Goal: Task Accomplishment & Management: Manage account settings

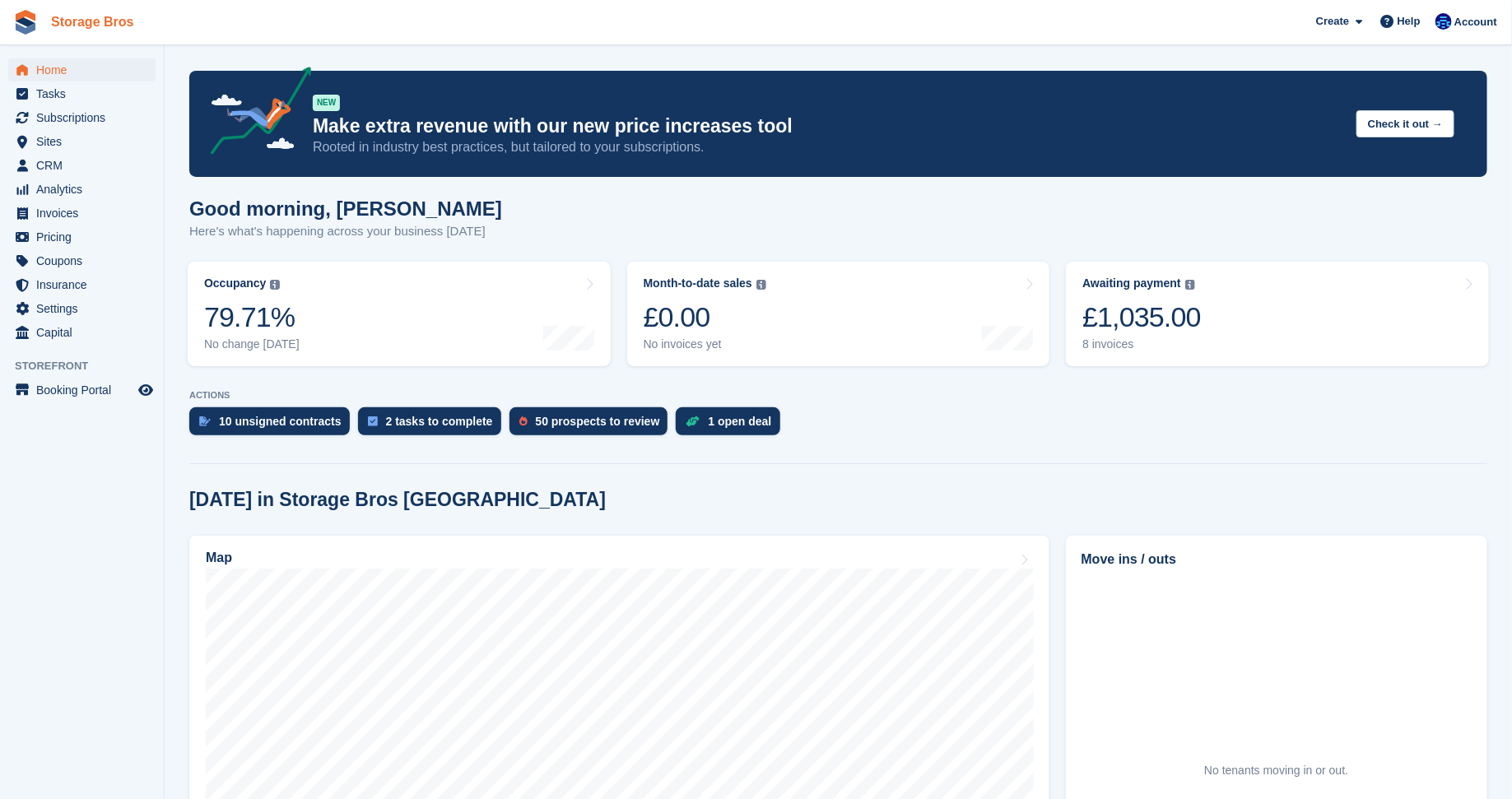
click at [93, 26] on link "Storage Bros" at bounding box center [93, 22] width 95 height 27
click at [1198, 338] on link "Awaiting payment The total outstanding balance on all open invoices. £910.00 7 …" at bounding box center [1277, 314] width 423 height 105
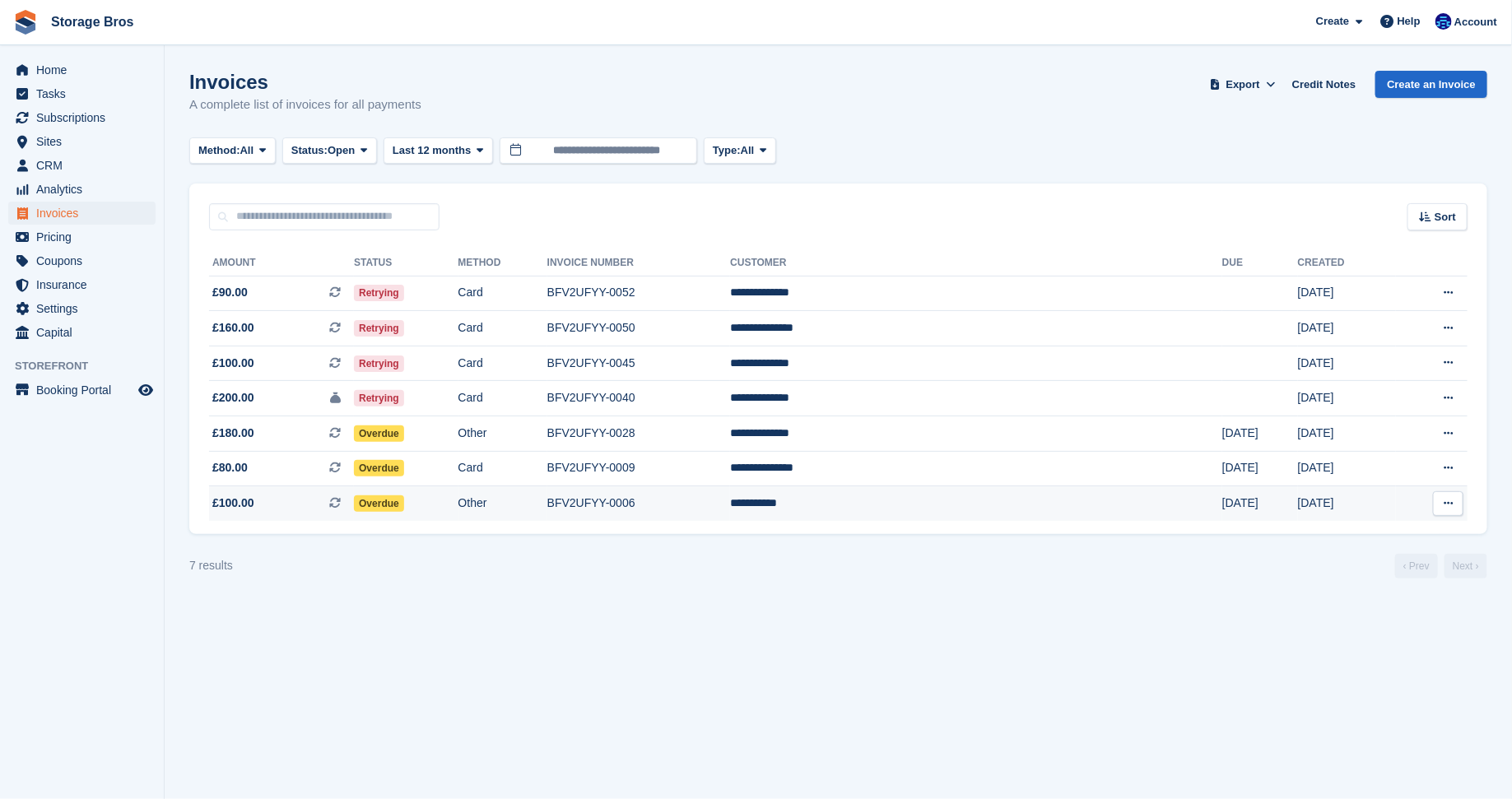
click at [547, 509] on td "Other" at bounding box center [502, 503] width 89 height 35
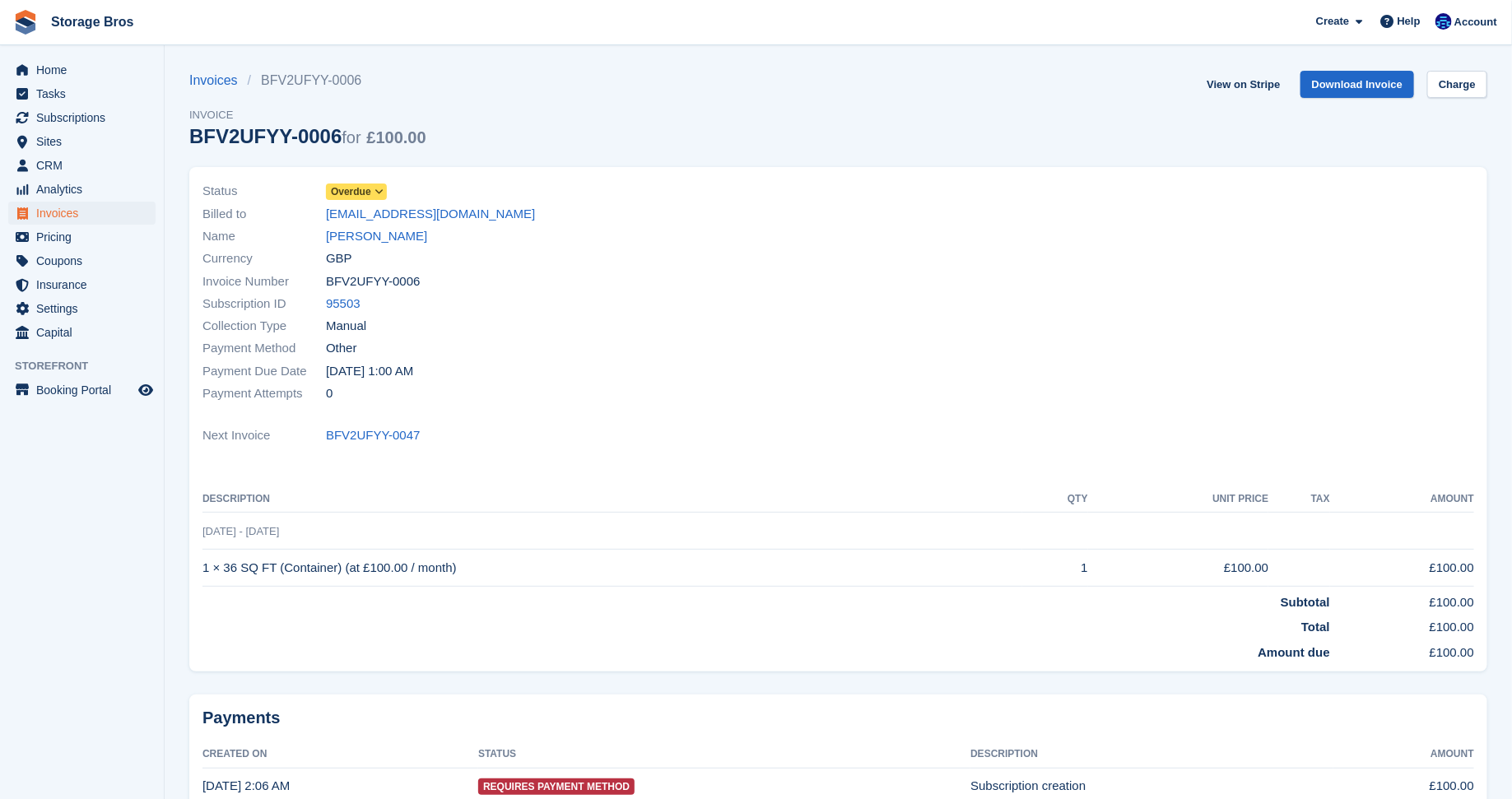
click at [384, 195] on icon at bounding box center [379, 192] width 9 height 10
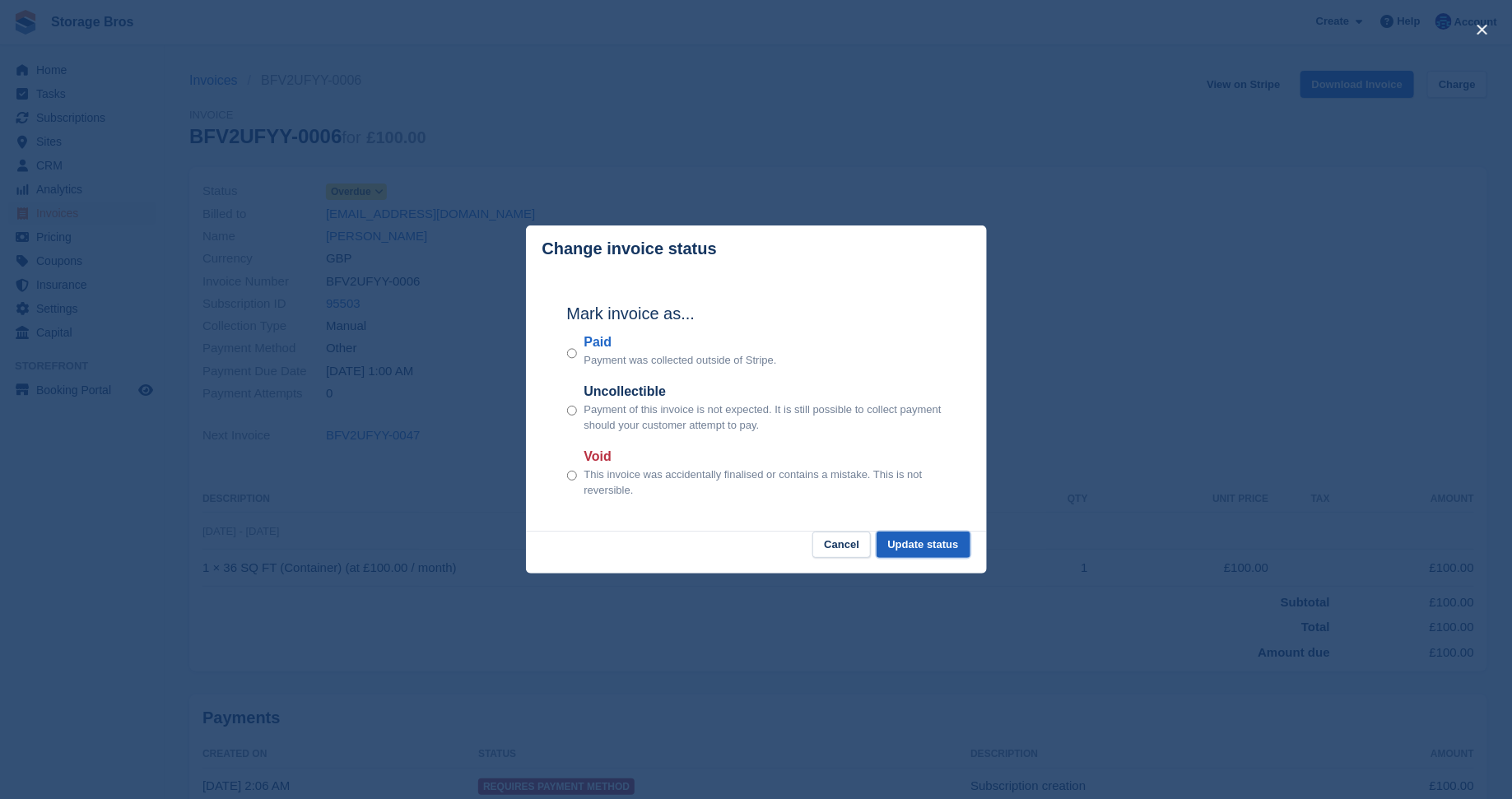
click at [942, 544] on button "Update status" at bounding box center [923, 545] width 94 height 27
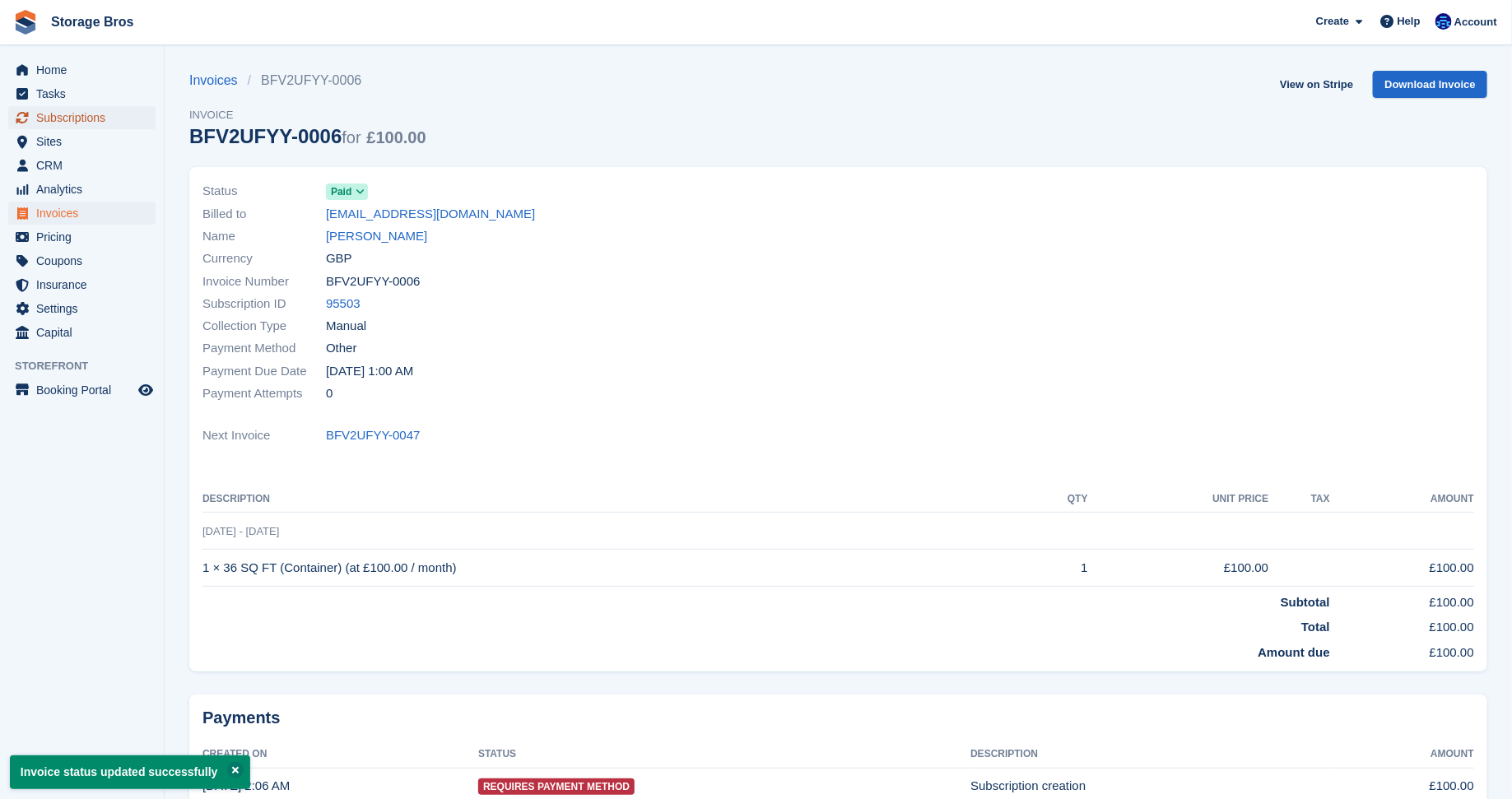
click at [72, 109] on span "Subscriptions" at bounding box center [86, 117] width 99 height 23
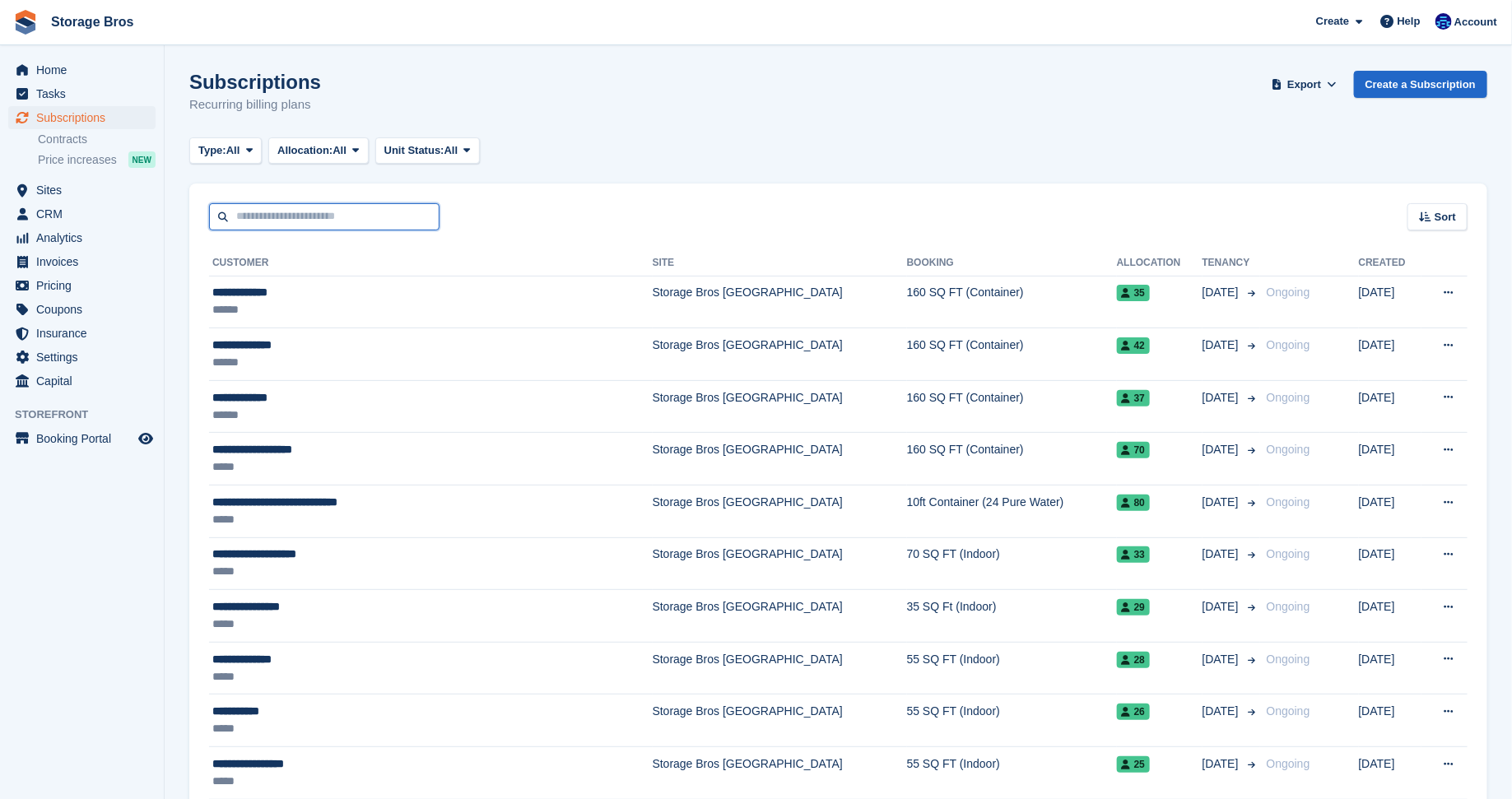
click at [298, 218] on input "text" at bounding box center [324, 216] width 230 height 27
type input "*****"
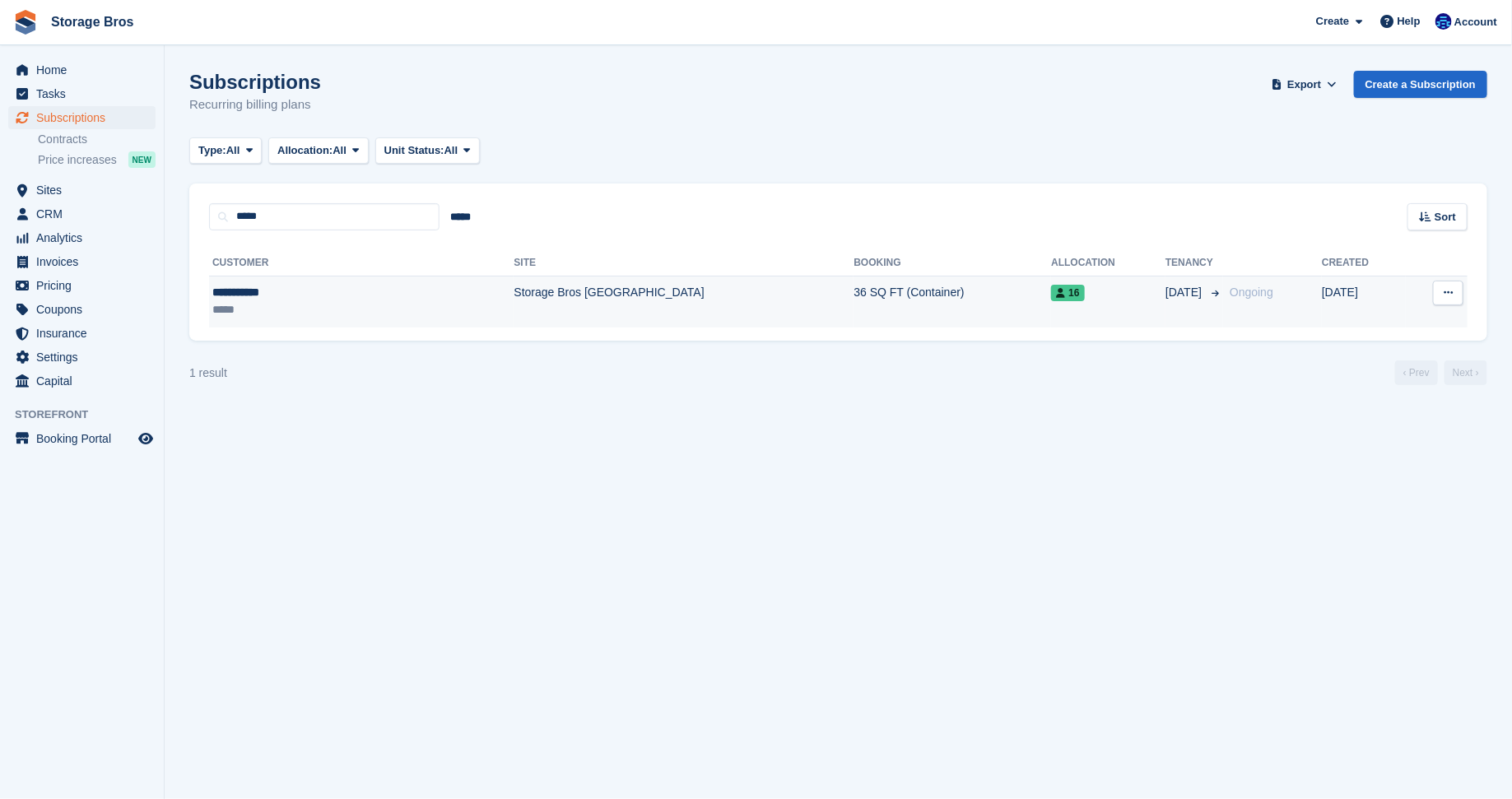
click at [335, 299] on div "**********" at bounding box center [296, 292] width 167 height 17
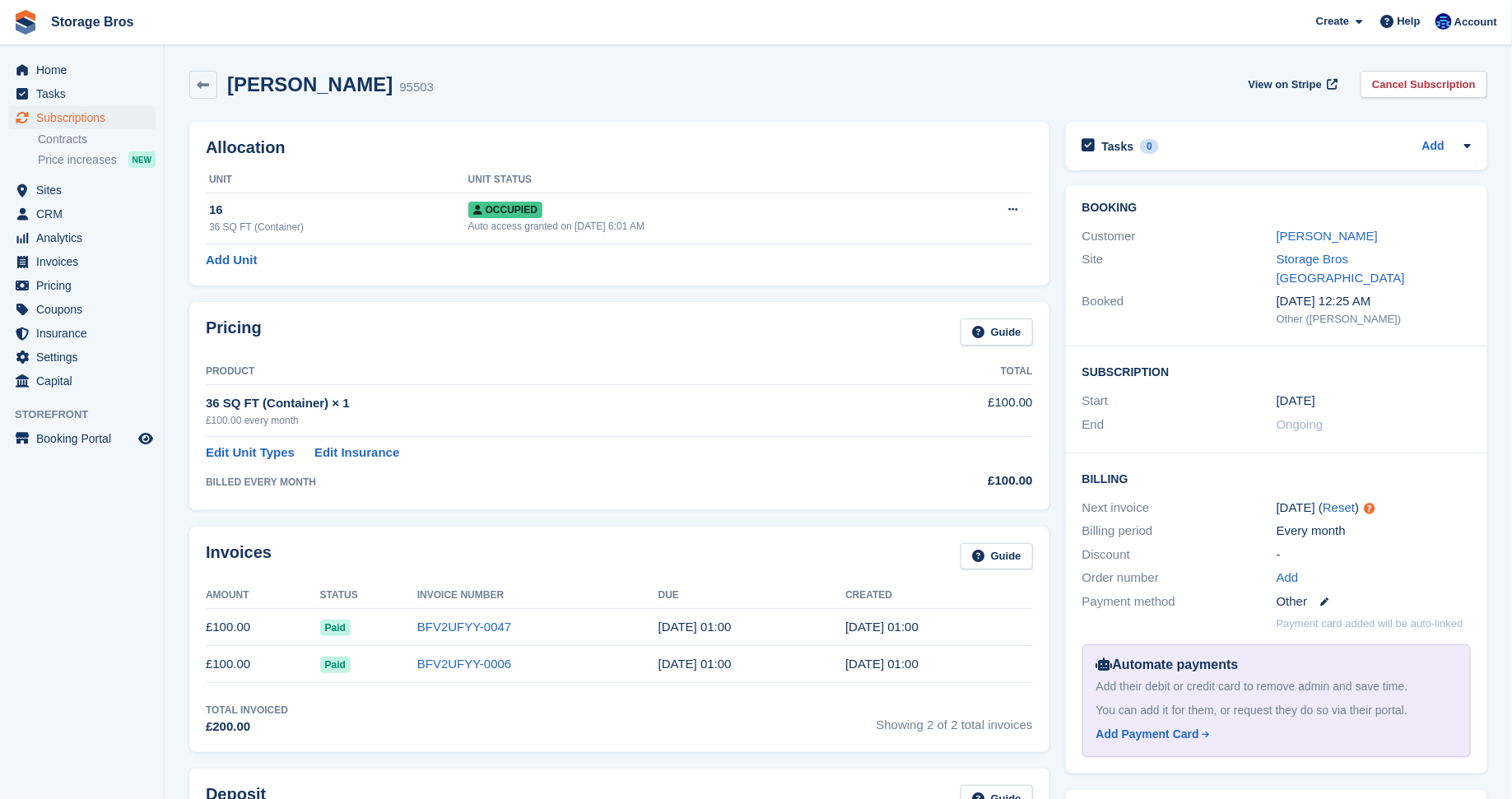
scroll to position [15, 0]
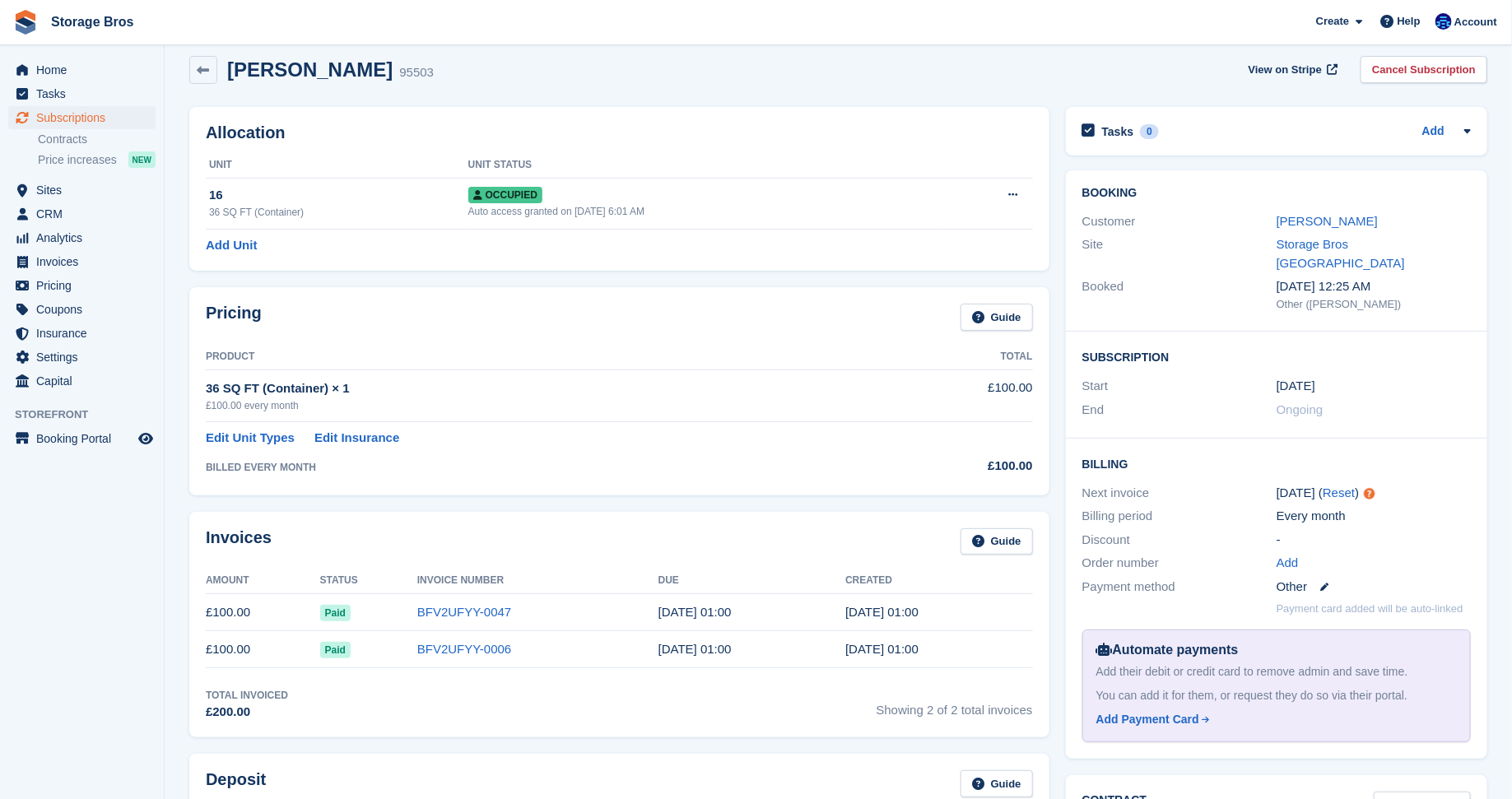
click at [1306, 402] on span "Ongoing" at bounding box center [1300, 409] width 47 height 14
click at [1087, 400] on div "End" at bounding box center [1180, 410] width 195 height 19
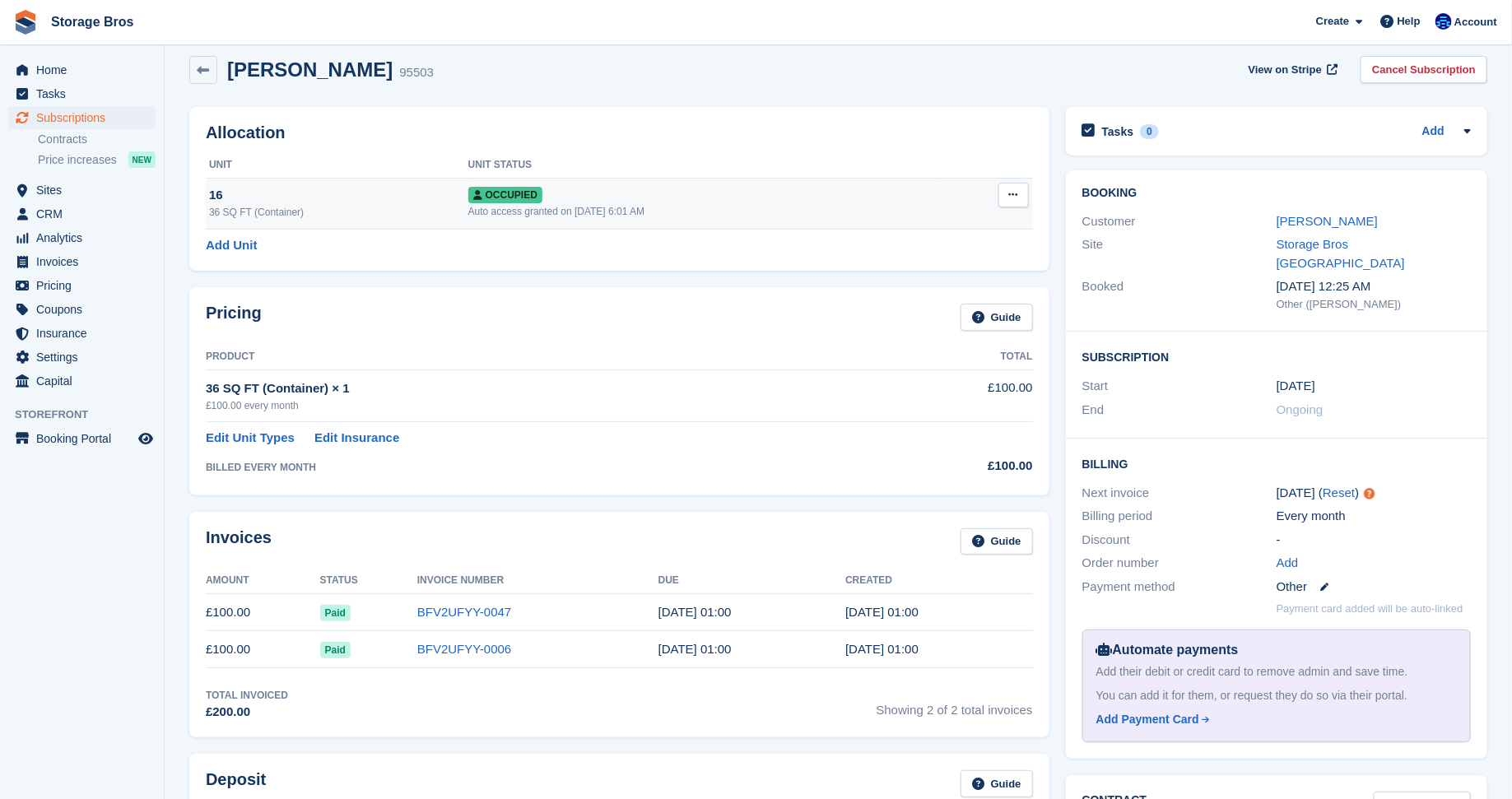
click at [1006, 194] on button at bounding box center [1013, 195] width 31 height 24
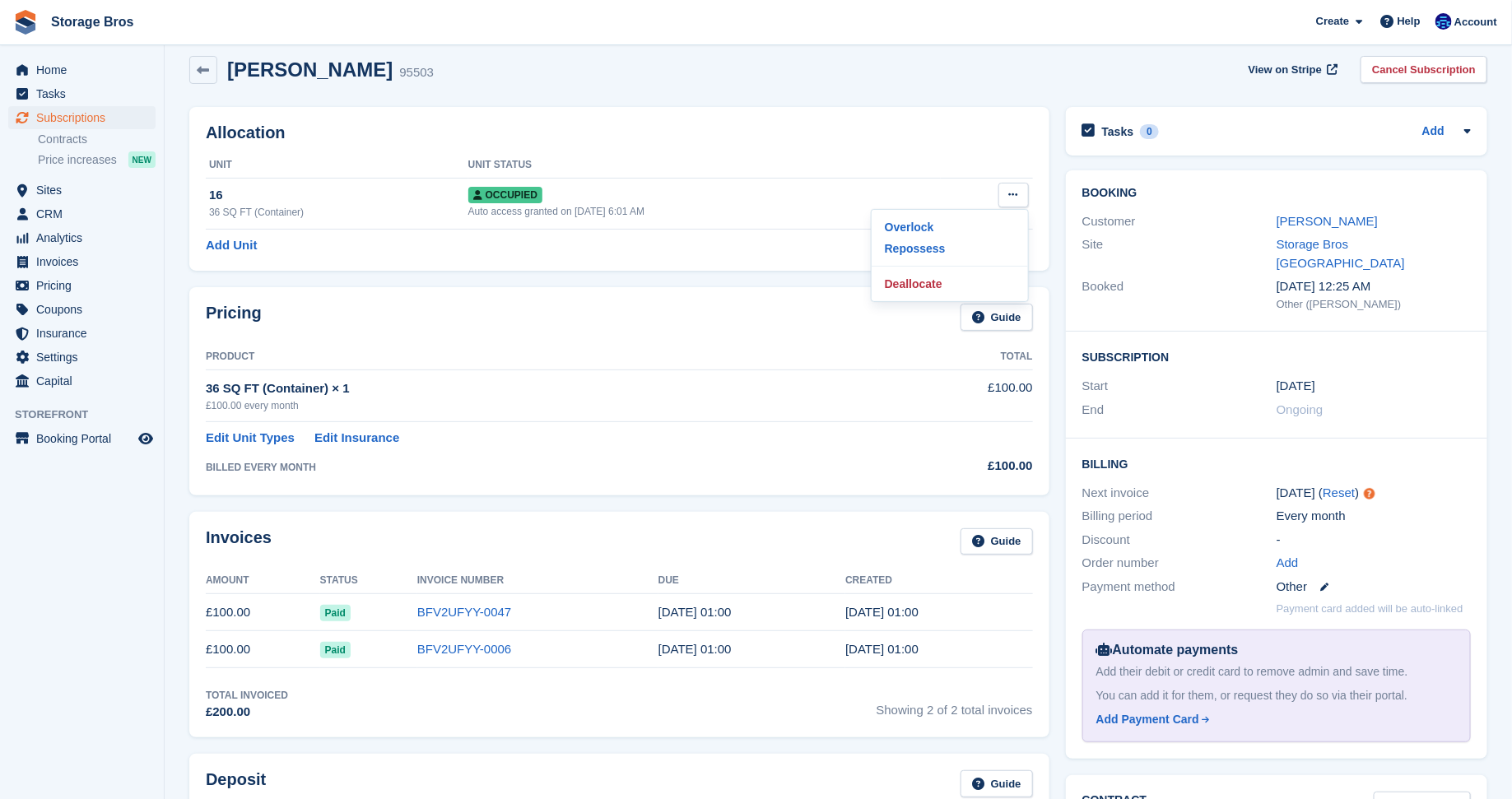
click at [964, 141] on div "Allocation Unit Unit Status 16 36 SQ FT (Container) Occupied Auto access grante…" at bounding box center [618, 188] width 860 height 164
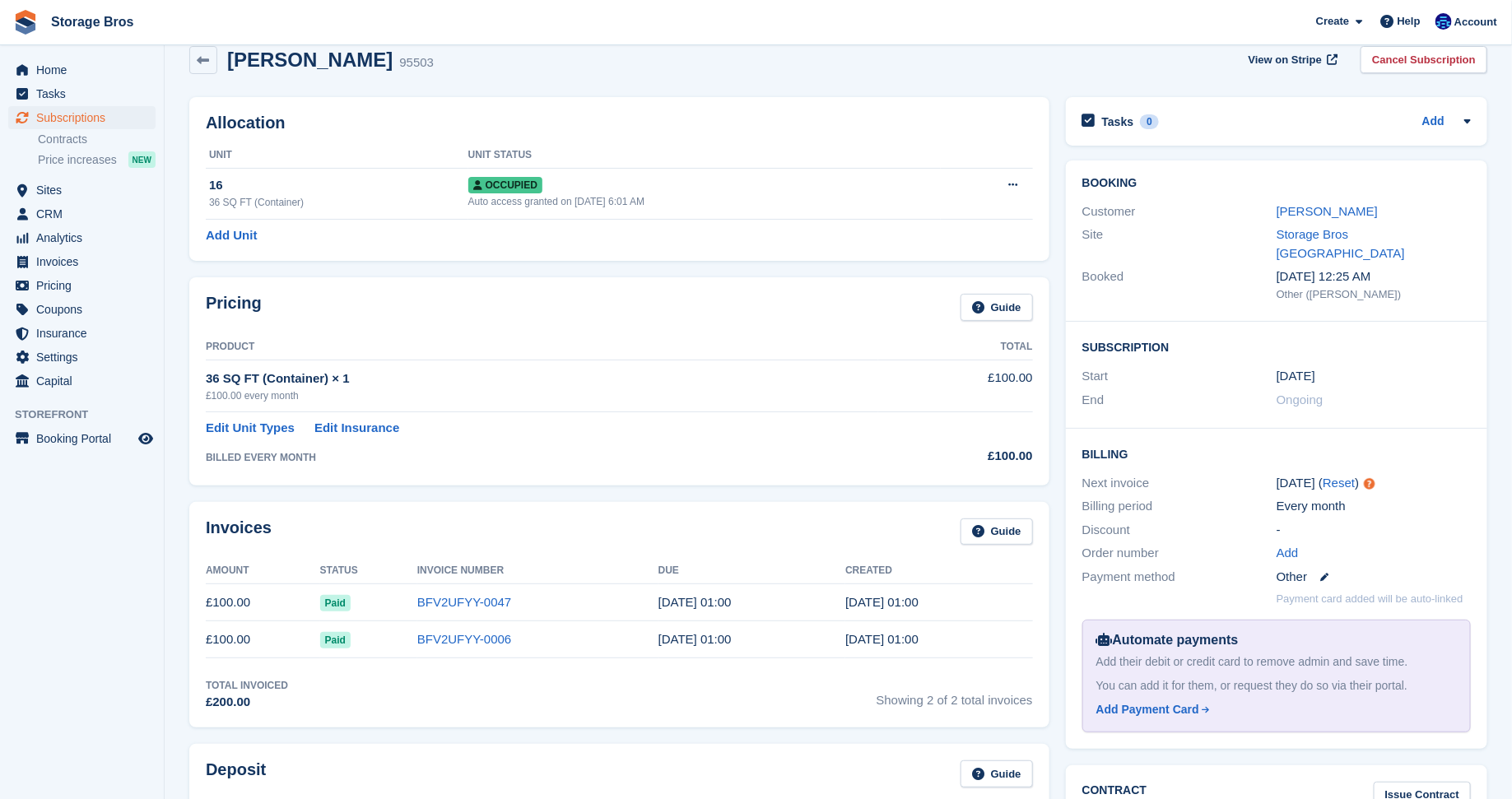
scroll to position [0, 0]
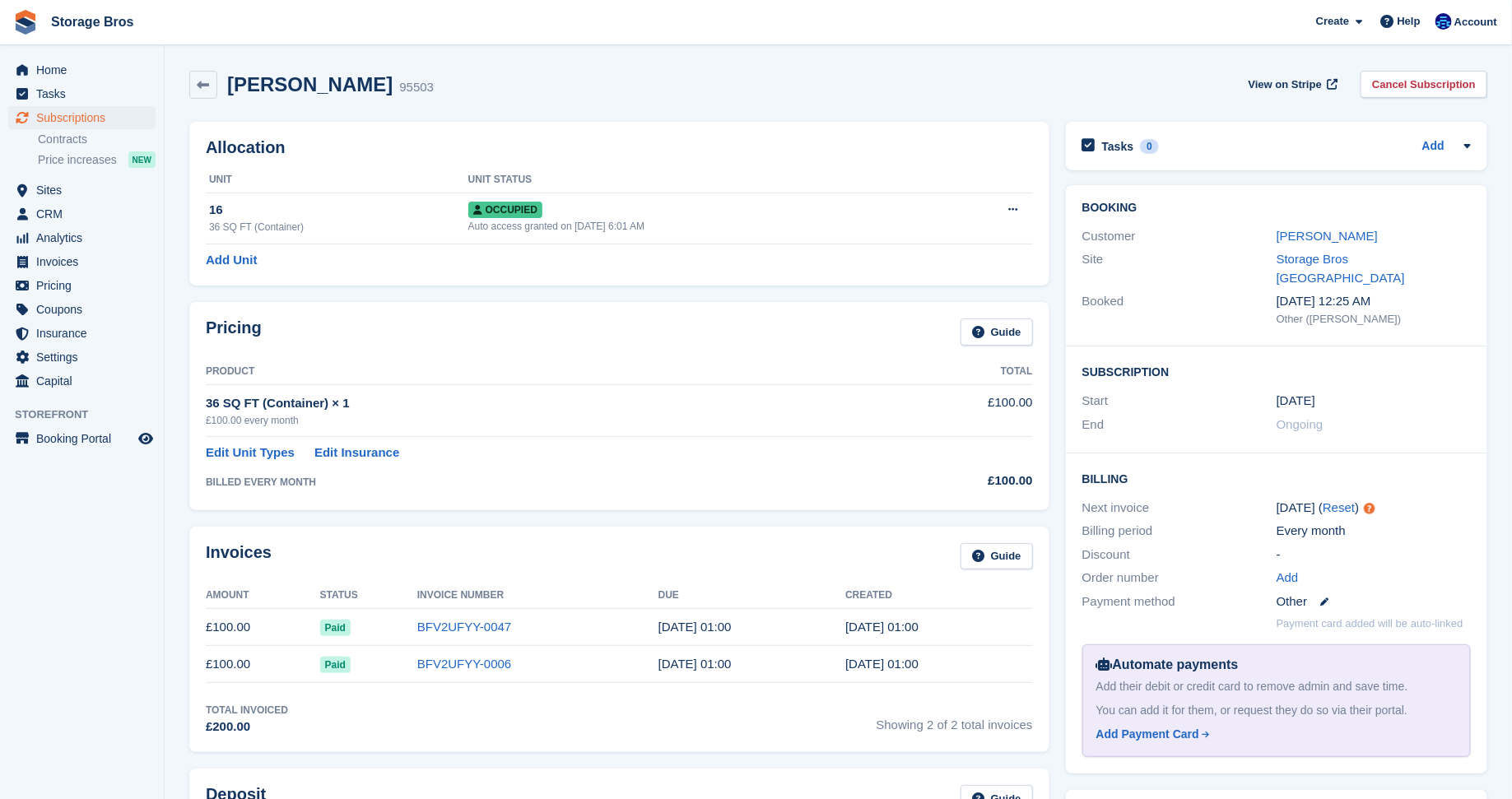
click at [1147, 415] on div "End" at bounding box center [1180, 425] width 195 height 19
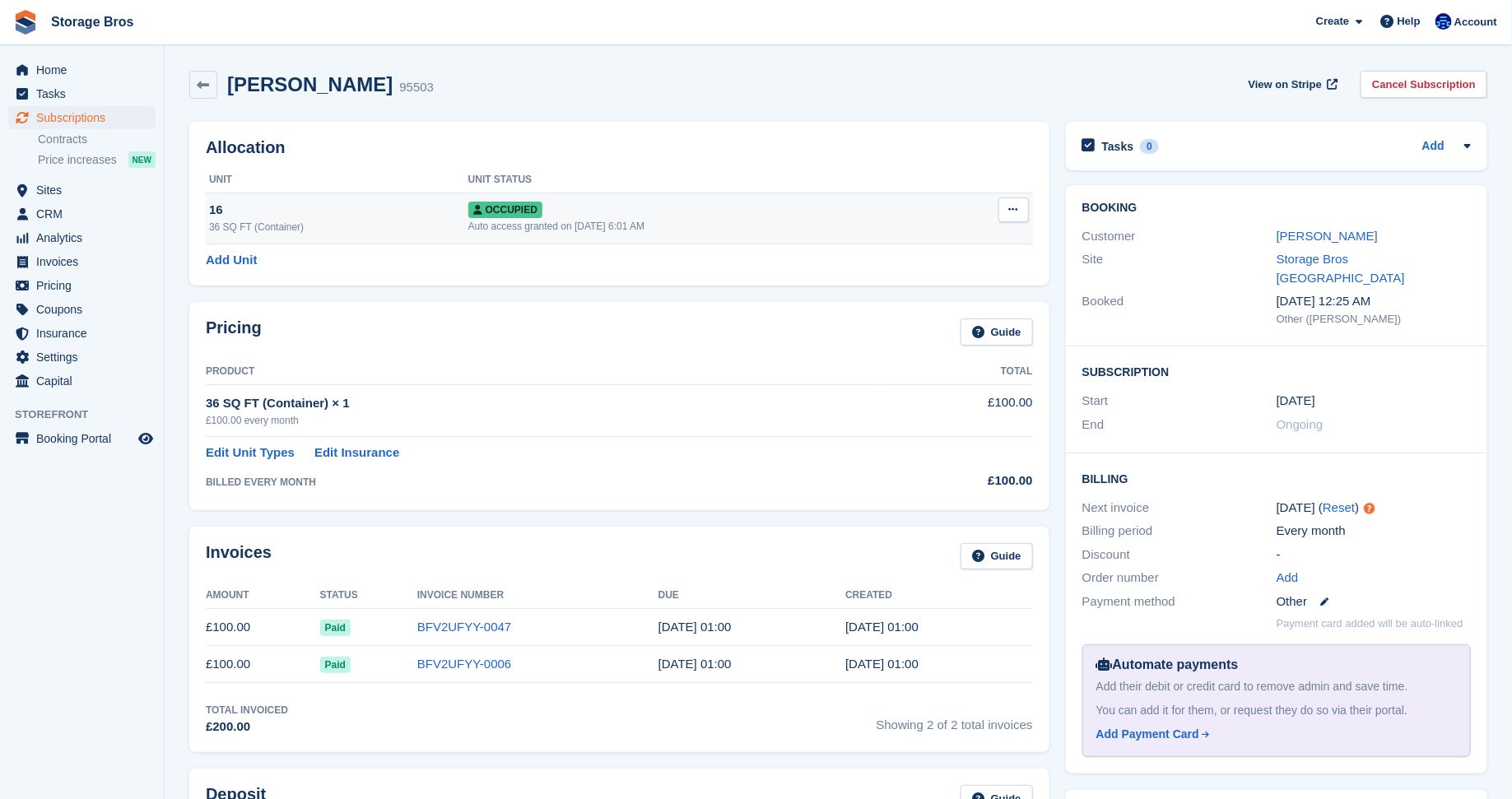
click at [618, 219] on div "Auto access granted on [DATE] 6:01 AM" at bounding box center [705, 226] width 472 height 15
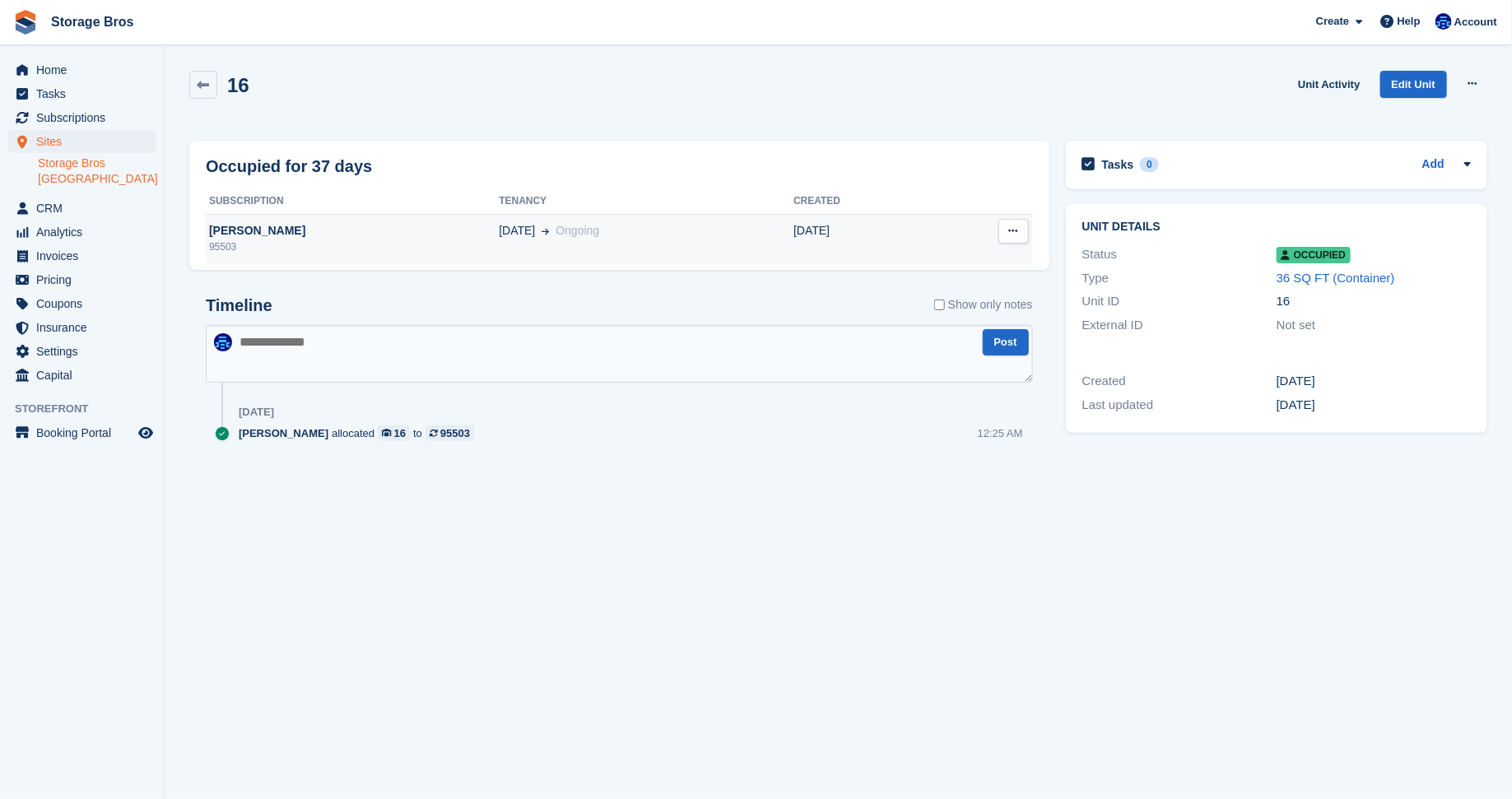
click at [503, 242] on td "27 Jul Ongoing" at bounding box center [646, 239] width 295 height 50
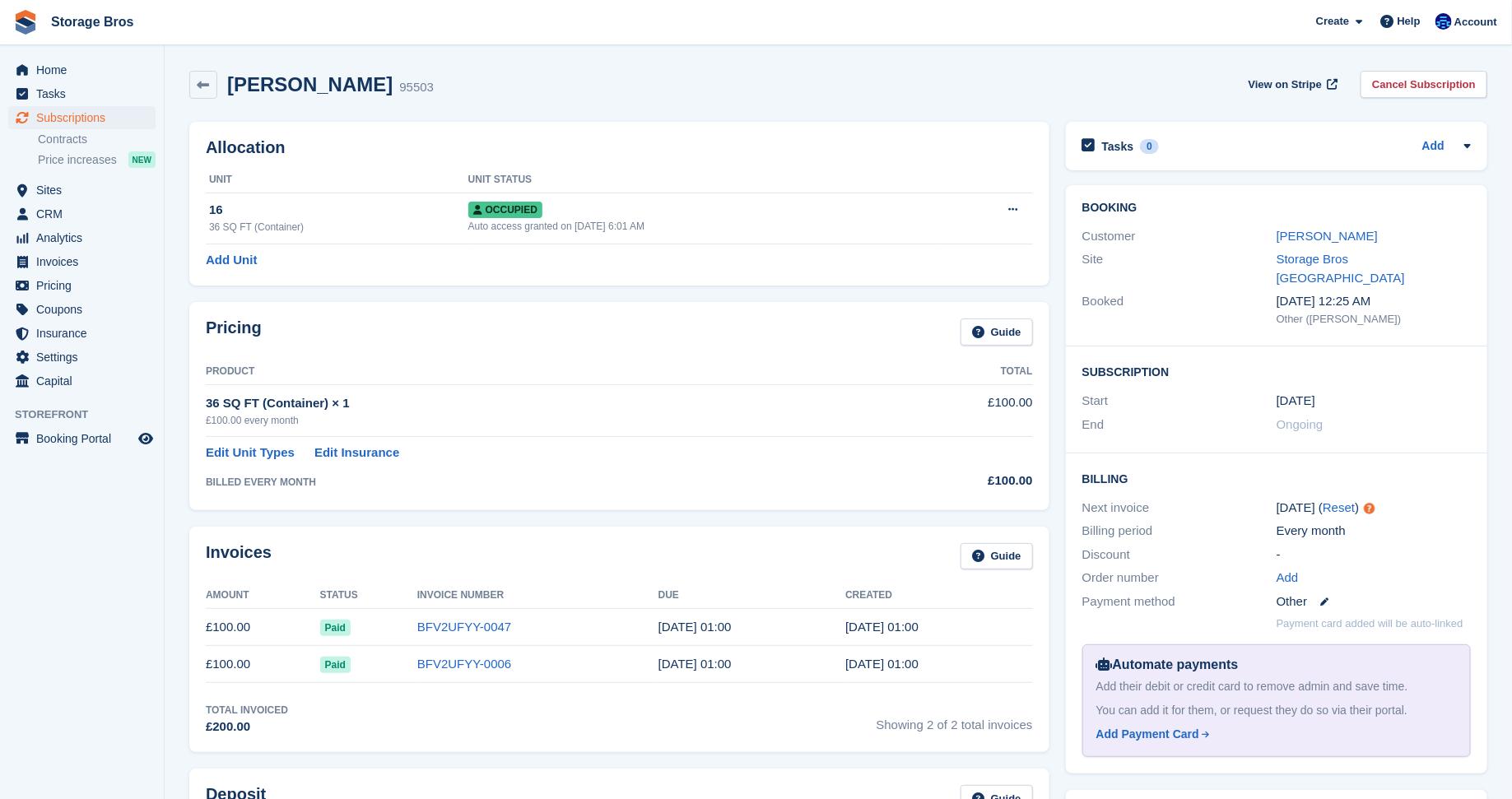
click at [1304, 417] on span "Ongoing" at bounding box center [1300, 424] width 47 height 14
click at [694, 189] on th "Unit Status" at bounding box center [705, 181] width 472 height 26
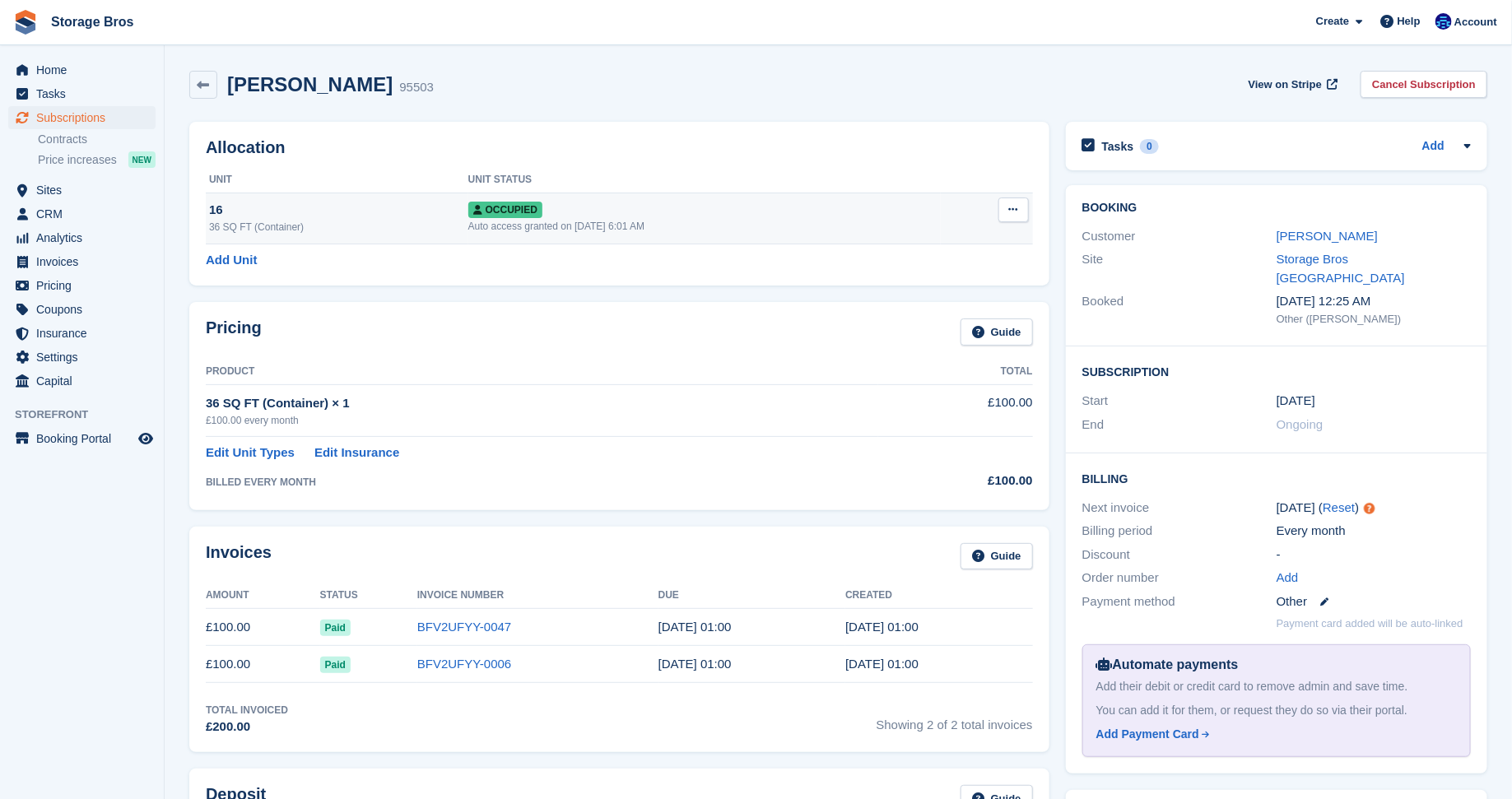
click at [692, 208] on div "Occupied" at bounding box center [705, 210] width 472 height 17
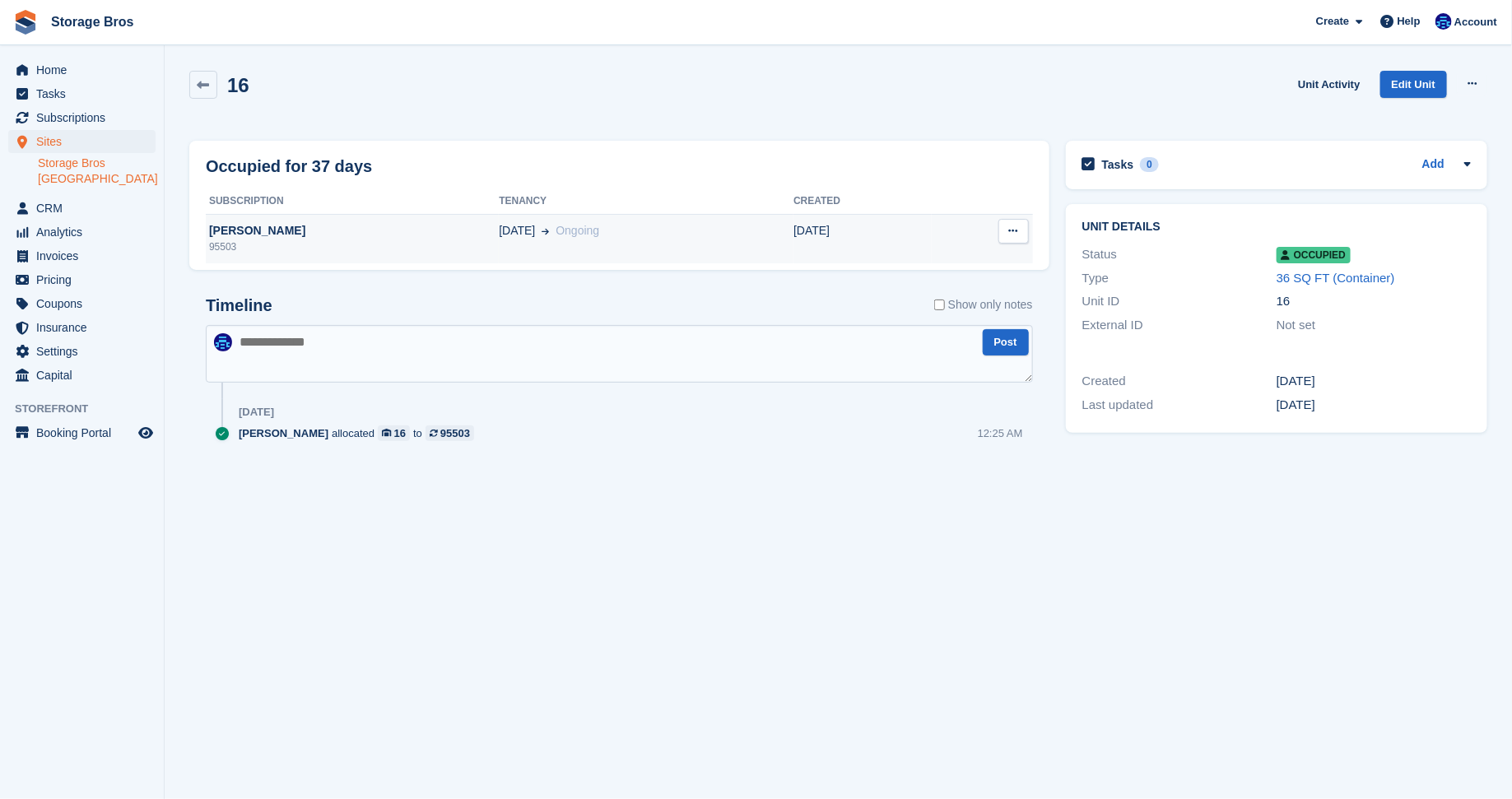
click at [1019, 229] on button at bounding box center [1013, 231] width 31 height 24
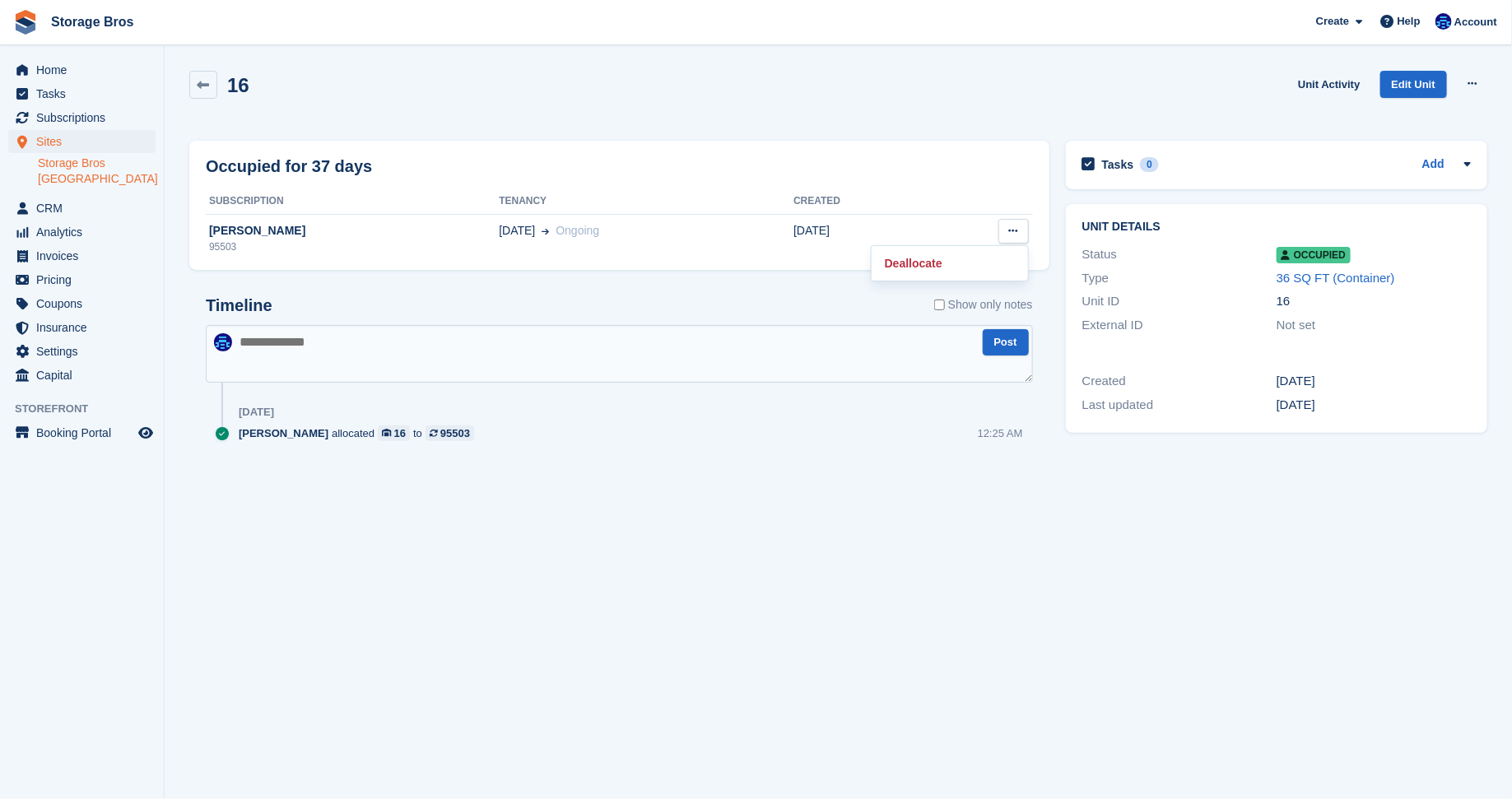
click at [666, 167] on div "Occupied for 37 days" at bounding box center [619, 166] width 827 height 24
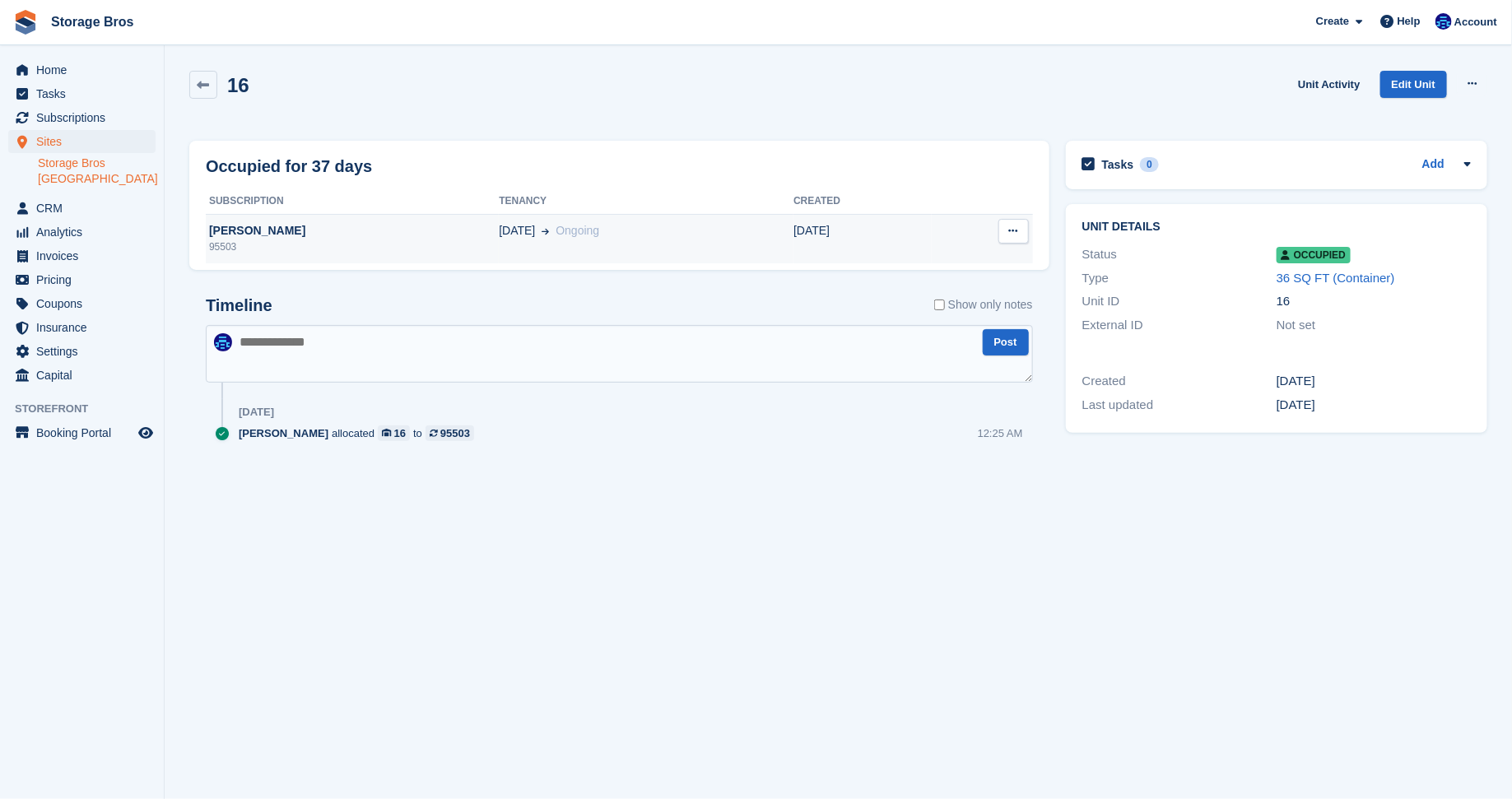
click at [499, 234] on span "[DATE]" at bounding box center [516, 231] width 36 height 17
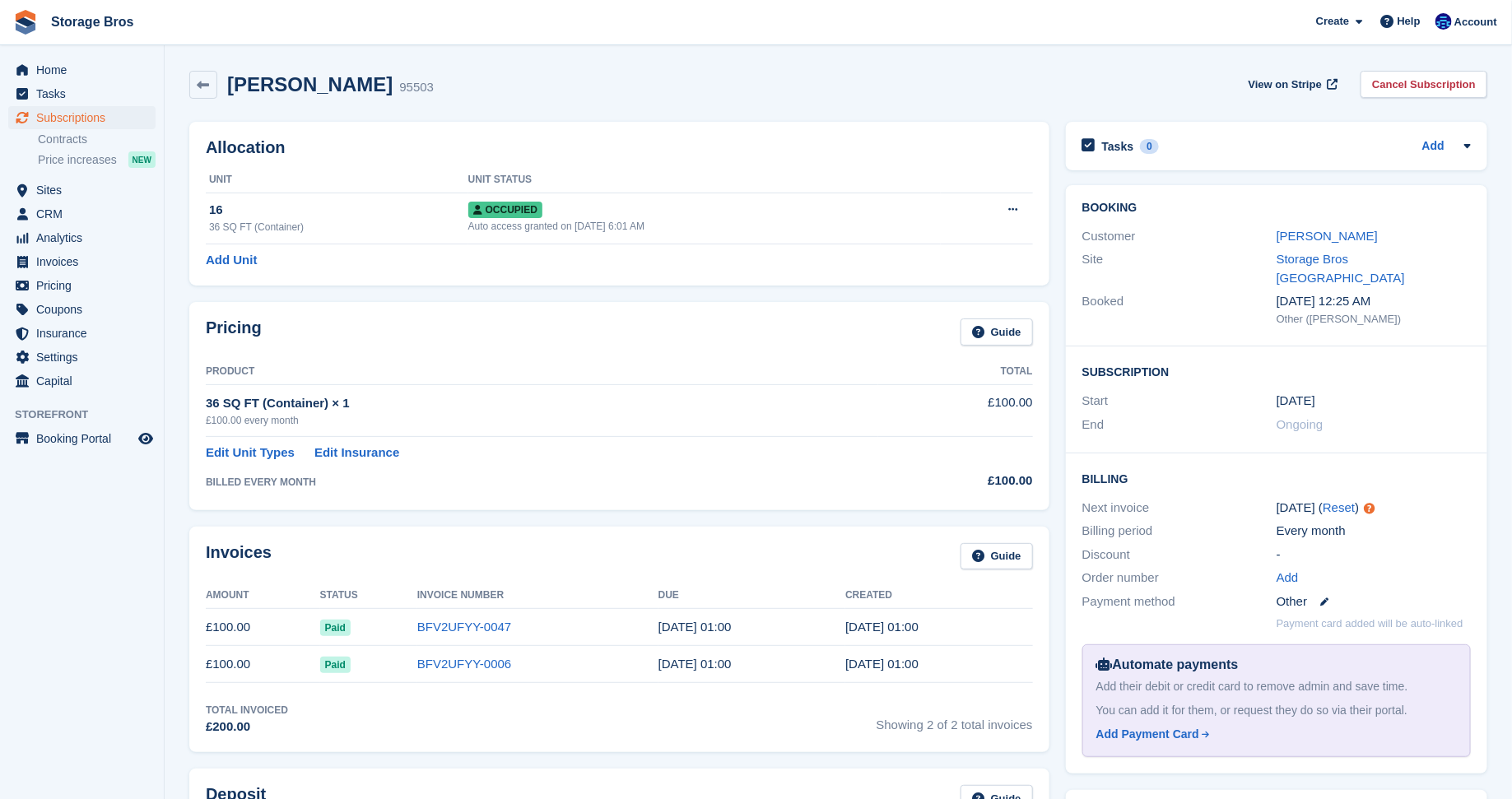
click at [1377, 415] on div "Ongoing" at bounding box center [1374, 425] width 195 height 19
click at [1337, 312] on div "Other ([PERSON_NAME])" at bounding box center [1374, 320] width 195 height 17
click at [1302, 417] on span "Ongoing" at bounding box center [1300, 424] width 47 height 14
click at [1308, 236] on link "[PERSON_NAME]" at bounding box center [1327, 236] width 101 height 14
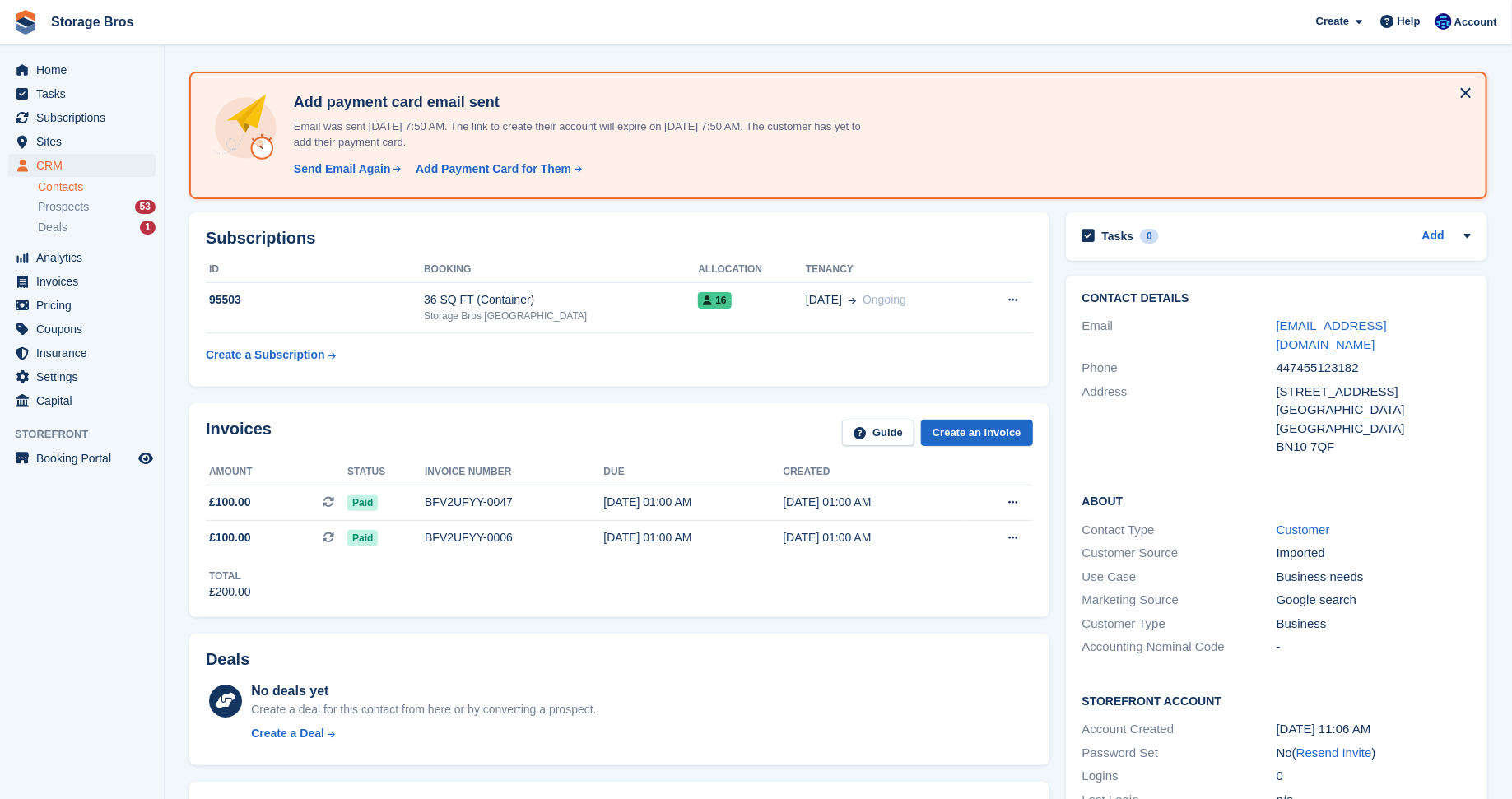
scroll to position [58, 0]
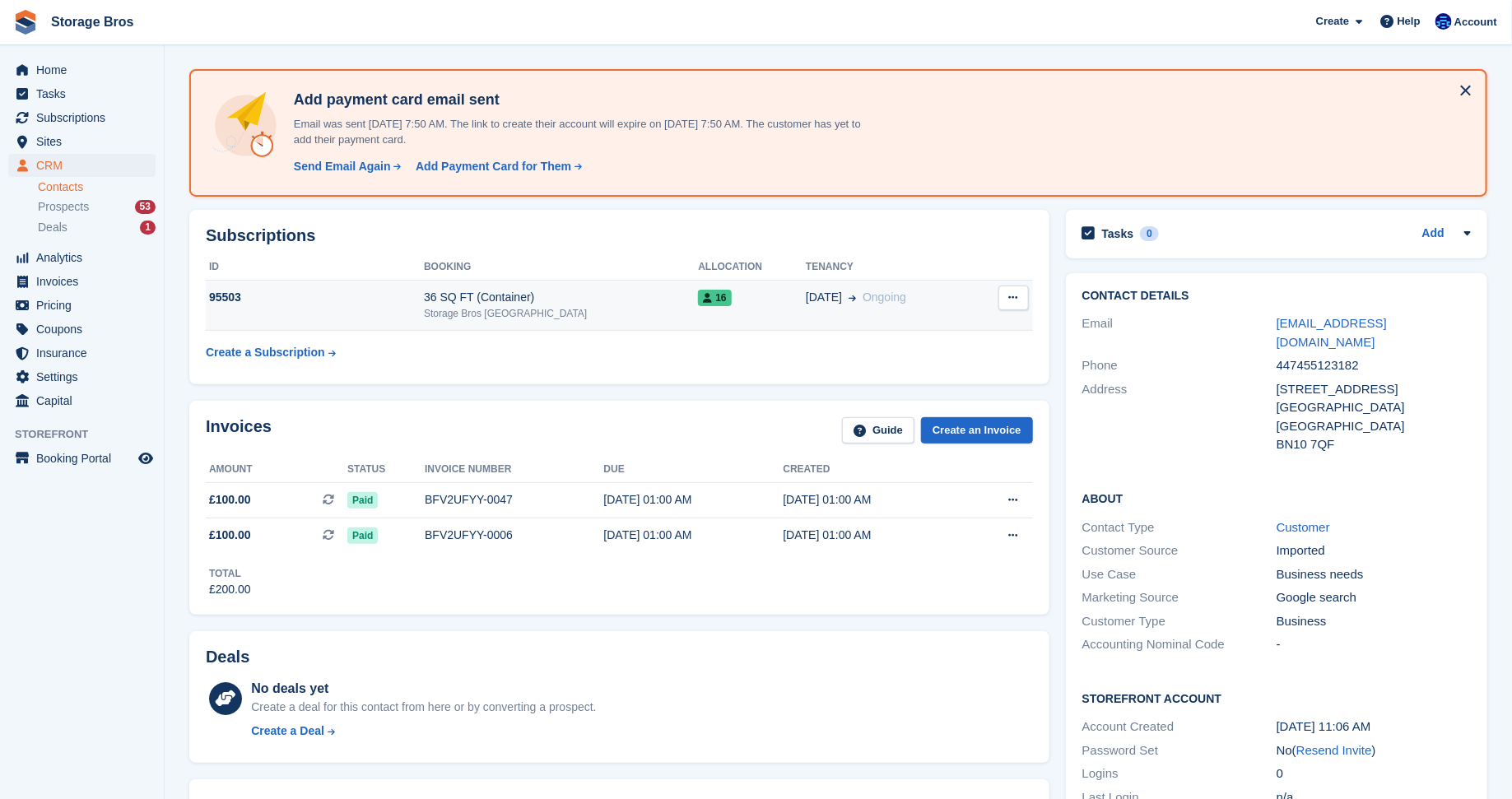
click at [1010, 294] on icon at bounding box center [1013, 297] width 9 height 10
click at [919, 237] on h2 "Subscriptions" at bounding box center [619, 236] width 827 height 19
click at [774, 302] on div "16" at bounding box center [751, 298] width 108 height 17
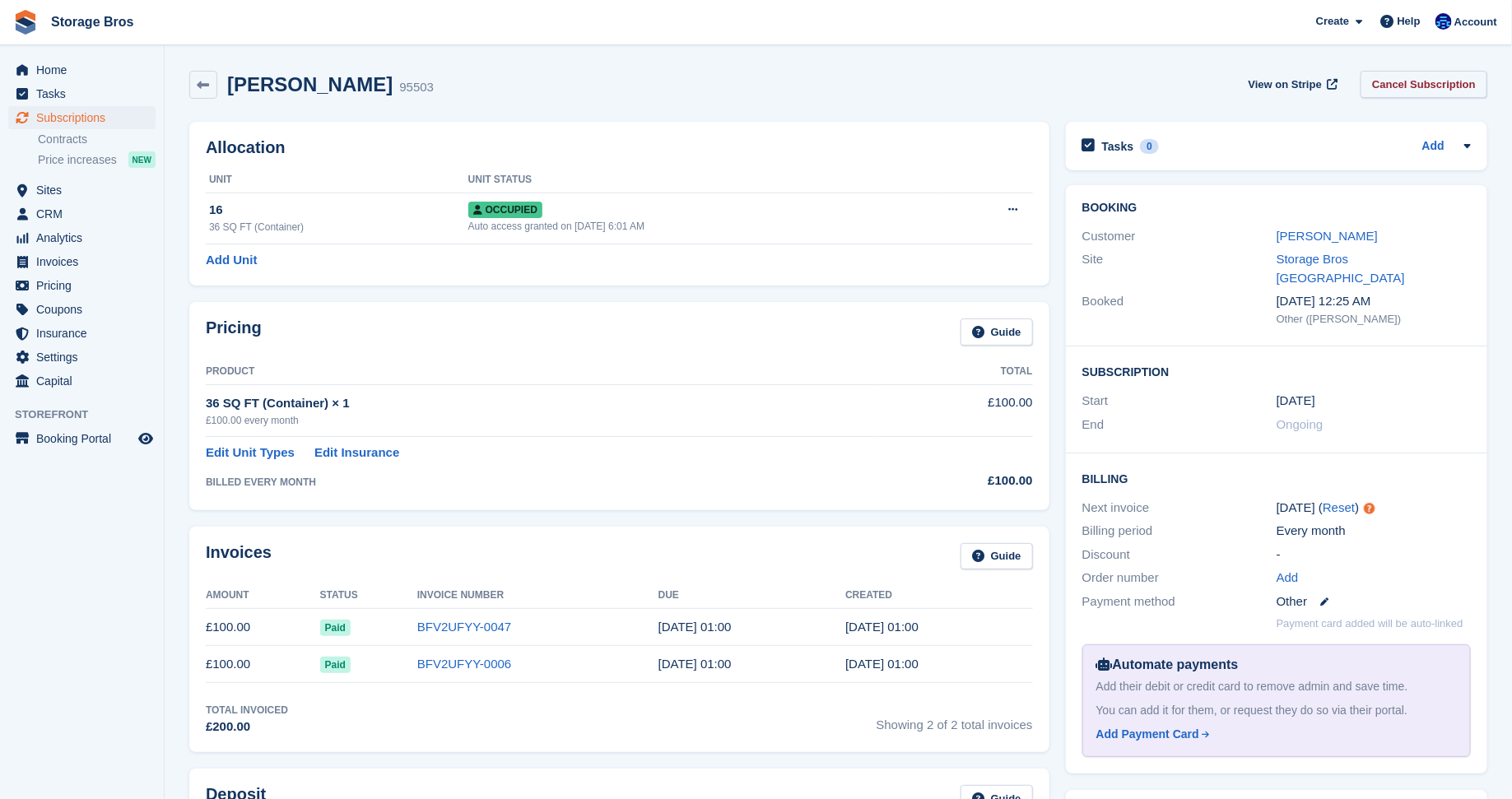
click at [1405, 86] on link "Cancel Subscription" at bounding box center [1423, 84] width 126 height 27
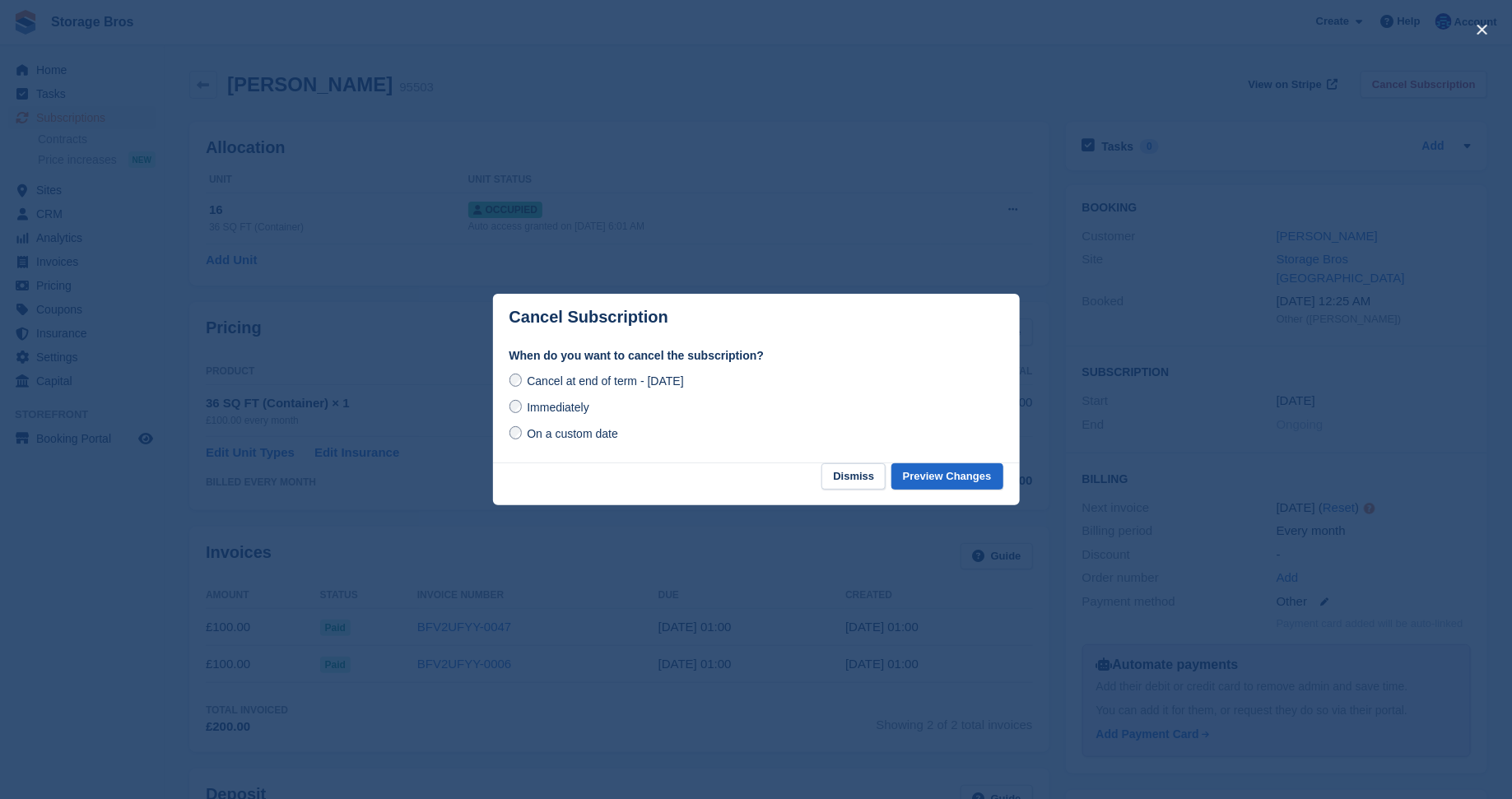
click at [550, 431] on span "On a custom date" at bounding box center [573, 434] width 92 height 13
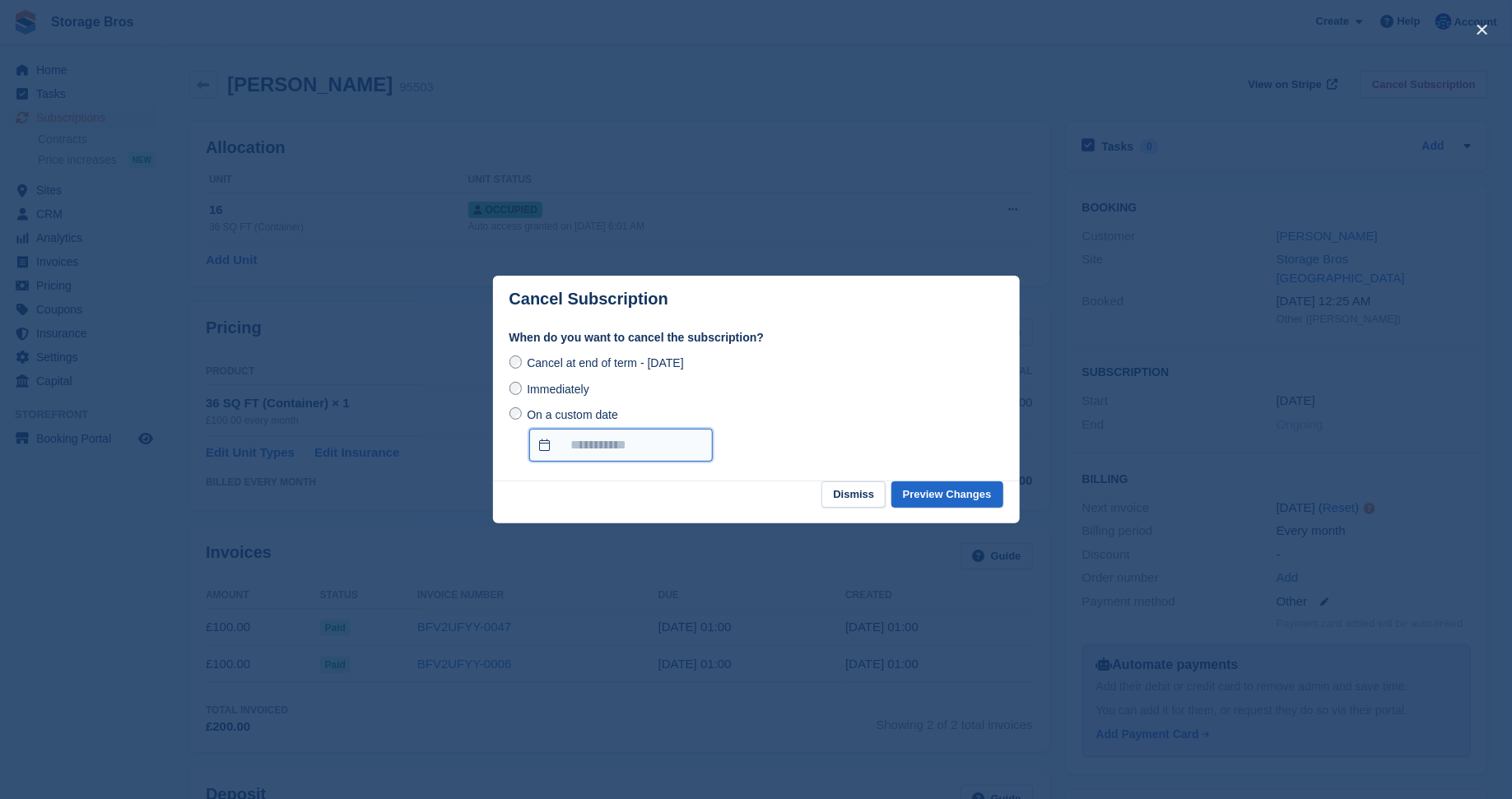
click at [632, 441] on input "On a custom date" at bounding box center [621, 444] width 183 height 33
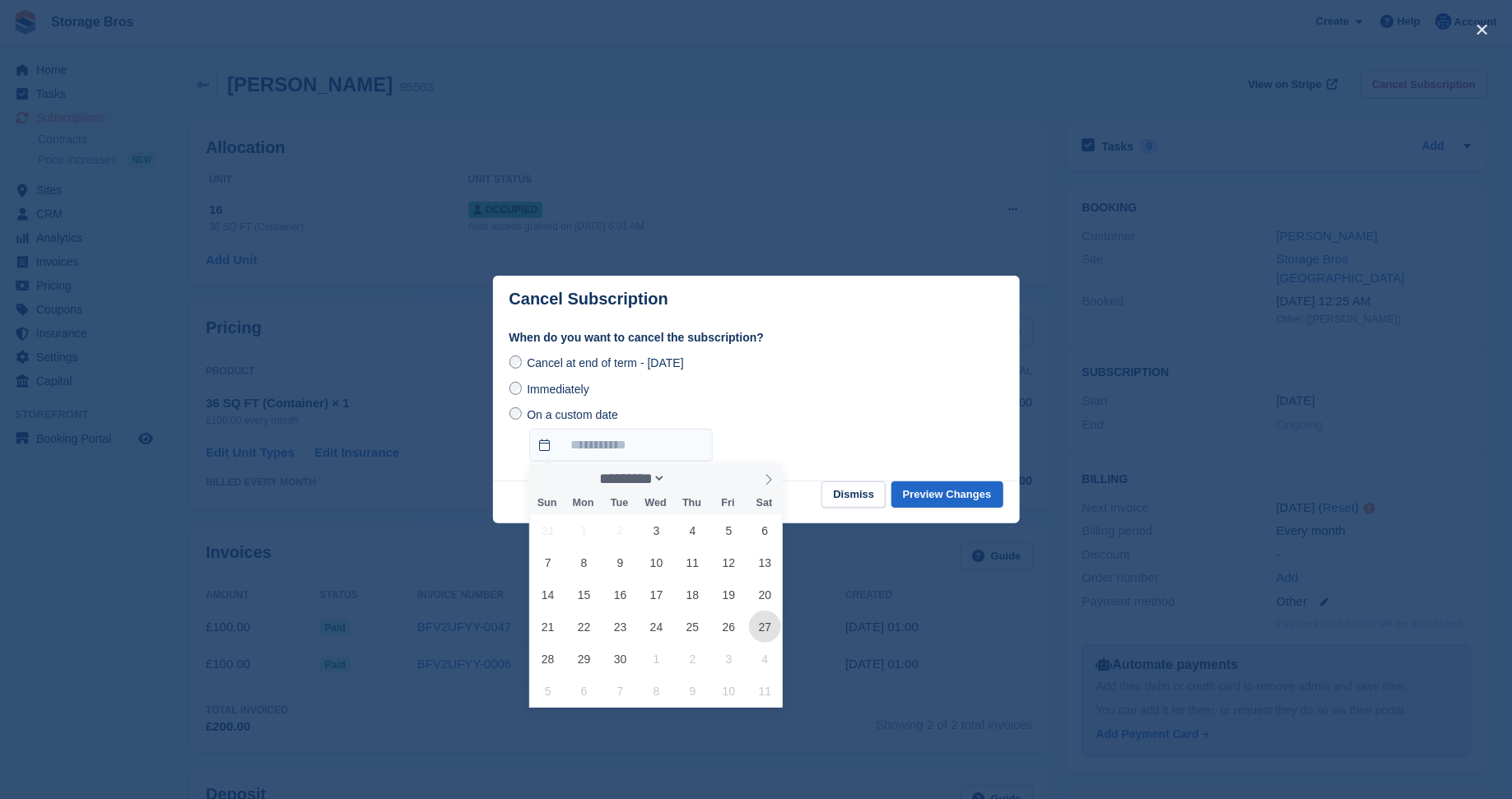
click at [763, 626] on span "27" at bounding box center [764, 627] width 32 height 32
type input "**********"
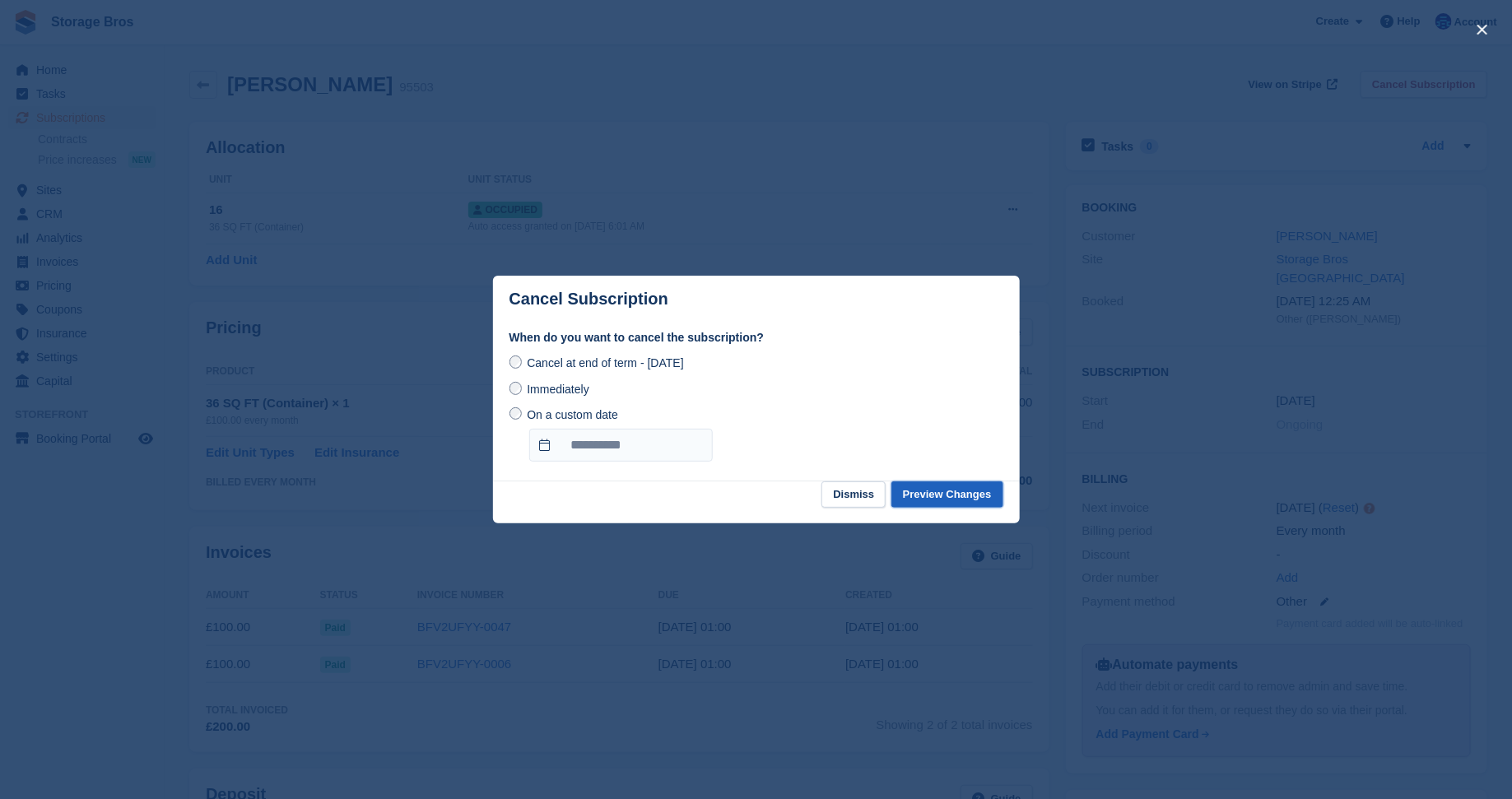
click at [955, 494] on button "Preview Changes" at bounding box center [948, 495] width 112 height 27
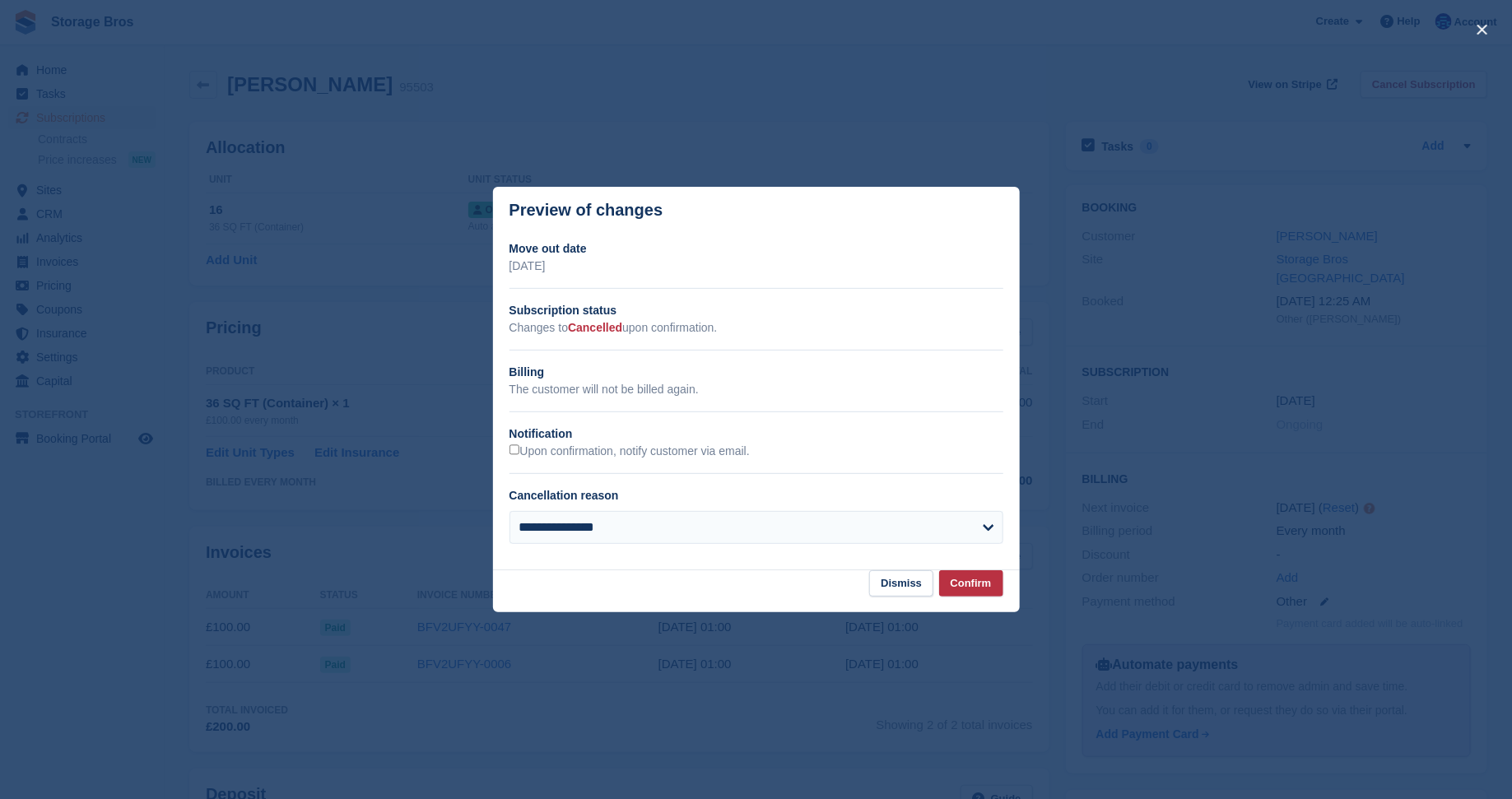
click at [725, 556] on div "**********" at bounding box center [757, 533] width 494 height 46
click at [716, 545] on div "**********" at bounding box center [757, 533] width 494 height 46
click at [691, 528] on select "**********" at bounding box center [757, 527] width 494 height 33
select select "**********"
click at [951, 585] on button "Confirm" at bounding box center [971, 584] width 65 height 27
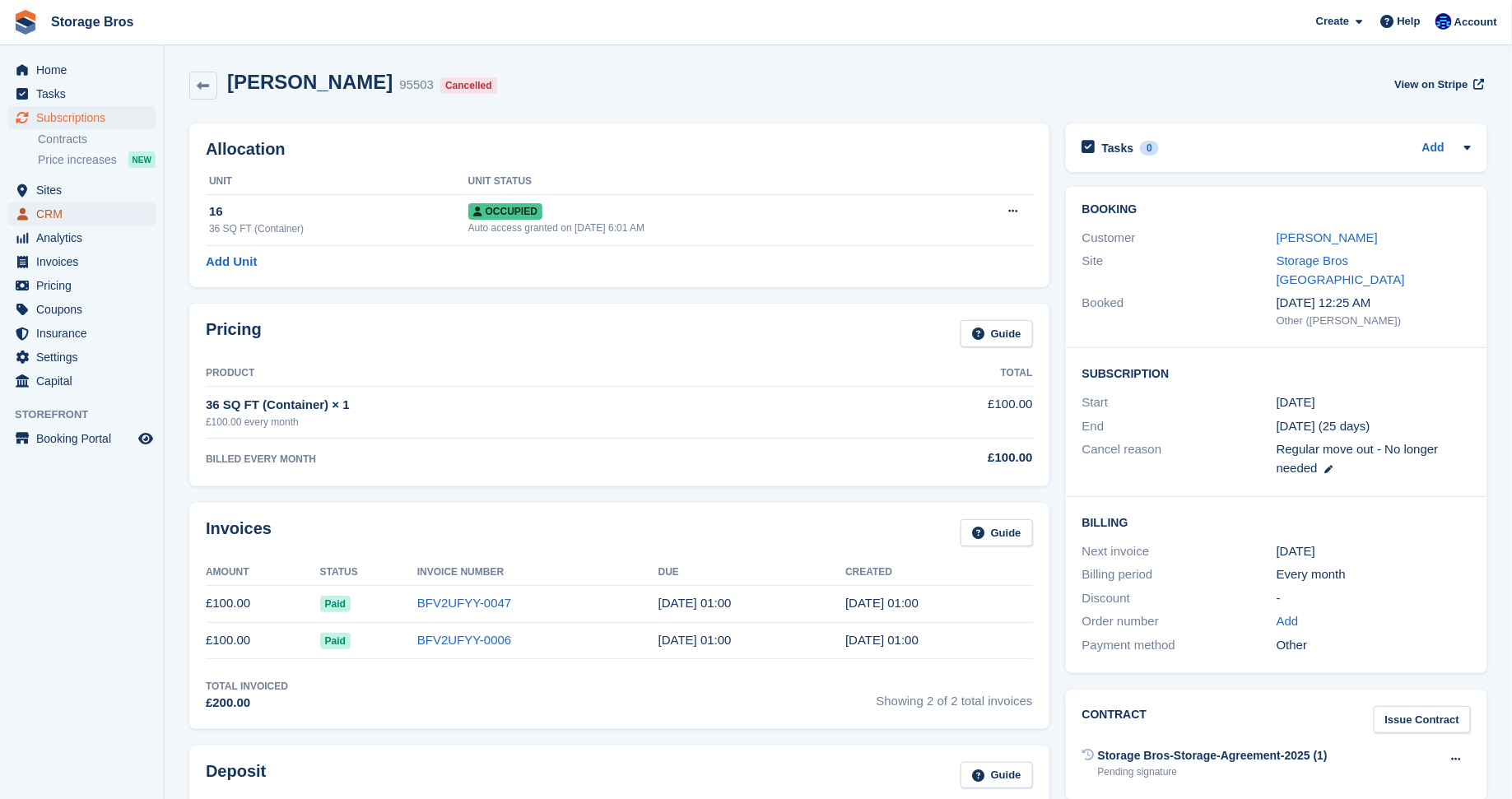
click at [60, 213] on span "CRM" at bounding box center [86, 213] width 99 height 23
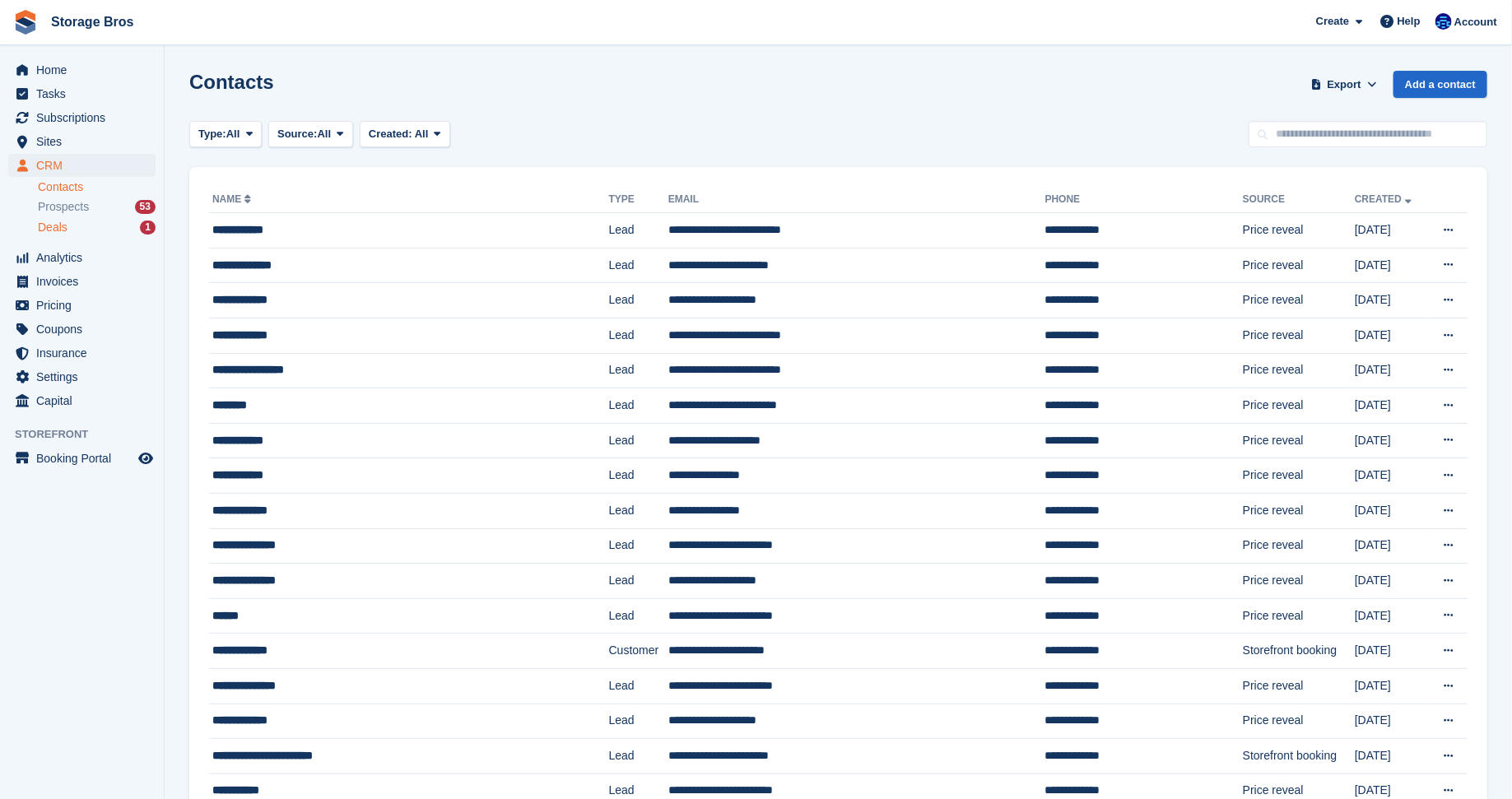
click at [95, 223] on div "Deals 1" at bounding box center [96, 227] width 118 height 16
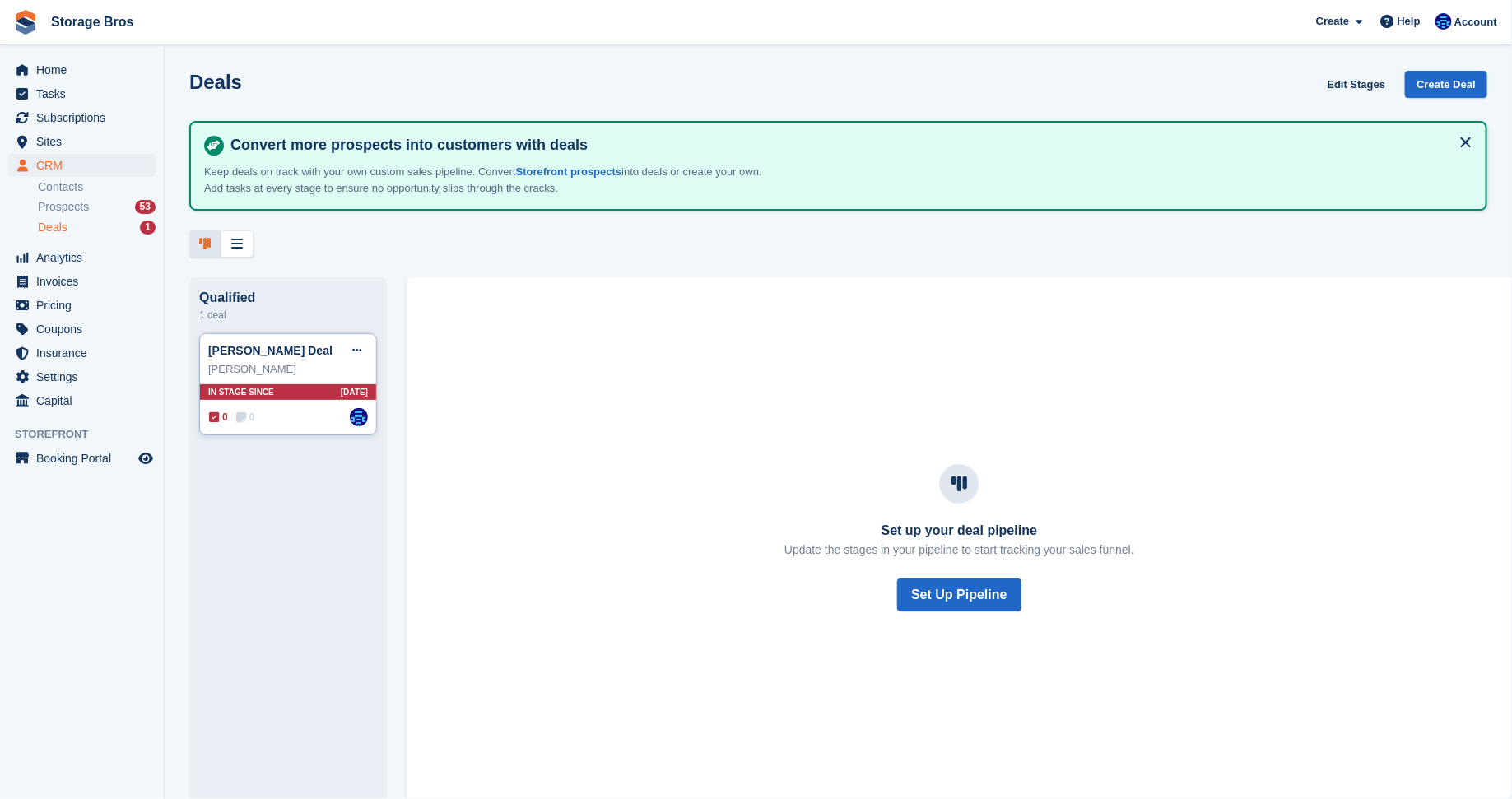
click at [298, 358] on div "[PERSON_NAME] Deal Edit deal [PERSON_NAME] as won [PERSON_NAME] as lost Delete …" at bounding box center [288, 351] width 160 height 24
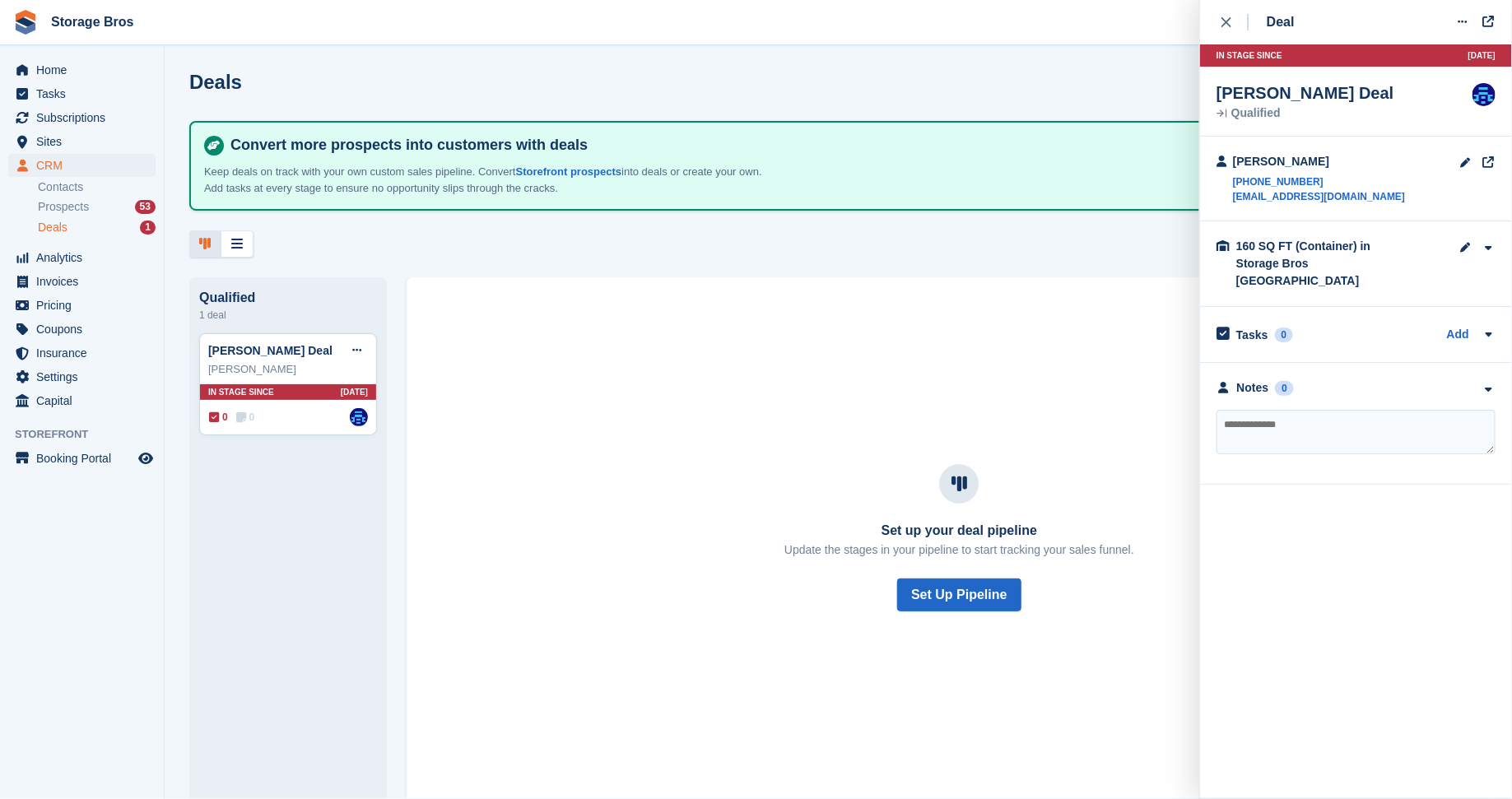
click at [1377, 178] on div "[PERSON_NAME] [PHONE_NUMBER] [EMAIL_ADDRESS][DOMAIN_NAME]" at bounding box center [1356, 179] width 312 height 85
click at [1336, 158] on div "[PERSON_NAME]" at bounding box center [1319, 162] width 172 height 17
click at [934, 433] on div "Set up your deal pipeline Update the stages in your pipeline to start tracking …" at bounding box center [959, 538] width 1066 height 309
click at [864, 396] on div "Set up your deal pipeline Update the stages in your pipeline to start tracking …" at bounding box center [959, 538] width 1066 height 309
click at [1229, 21] on icon "close" at bounding box center [1226, 22] width 10 height 10
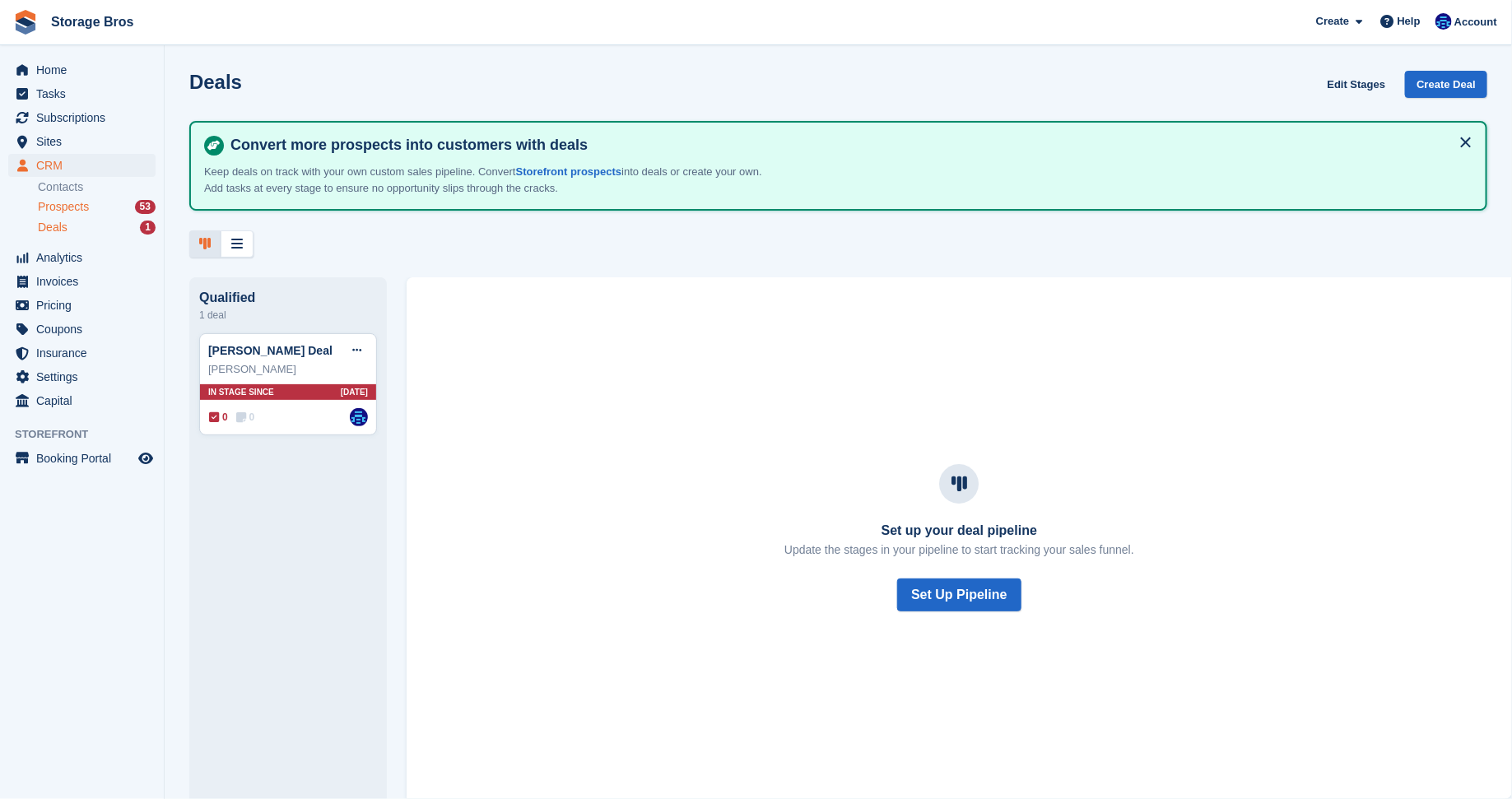
click at [106, 205] on div "Prospects 53" at bounding box center [96, 207] width 118 height 16
